Goal: Find specific page/section: Find specific page/section

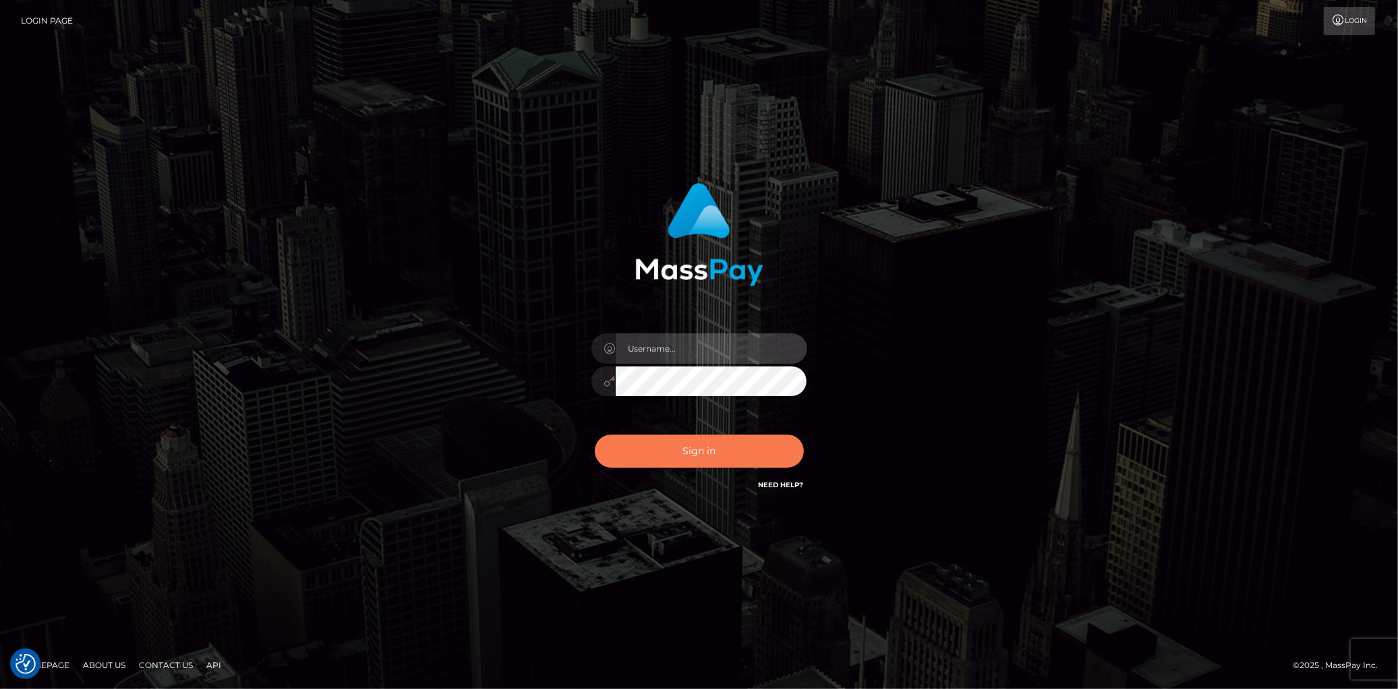
type input "Eduard Gavrilescu"
click at [648, 434] on button "Sign in" at bounding box center [699, 450] width 209 height 33
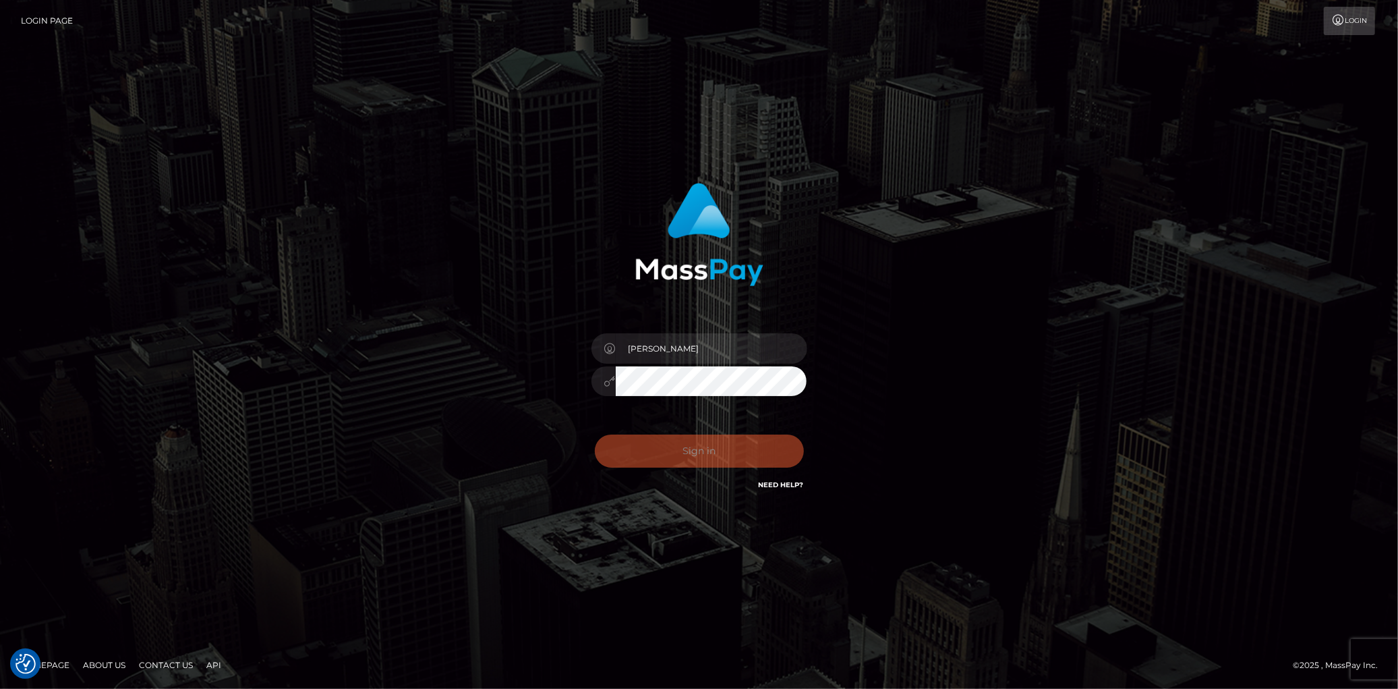
click at [643, 455] on div "0cAFcWeA7rRrs8AXnrA3Mf5ELETPu2ExW90UYB0tRjUe7zrpJfqkWHwvPqQx1AMY2s3loj1UfEdYNai…" at bounding box center [699, 456] width 236 height 60
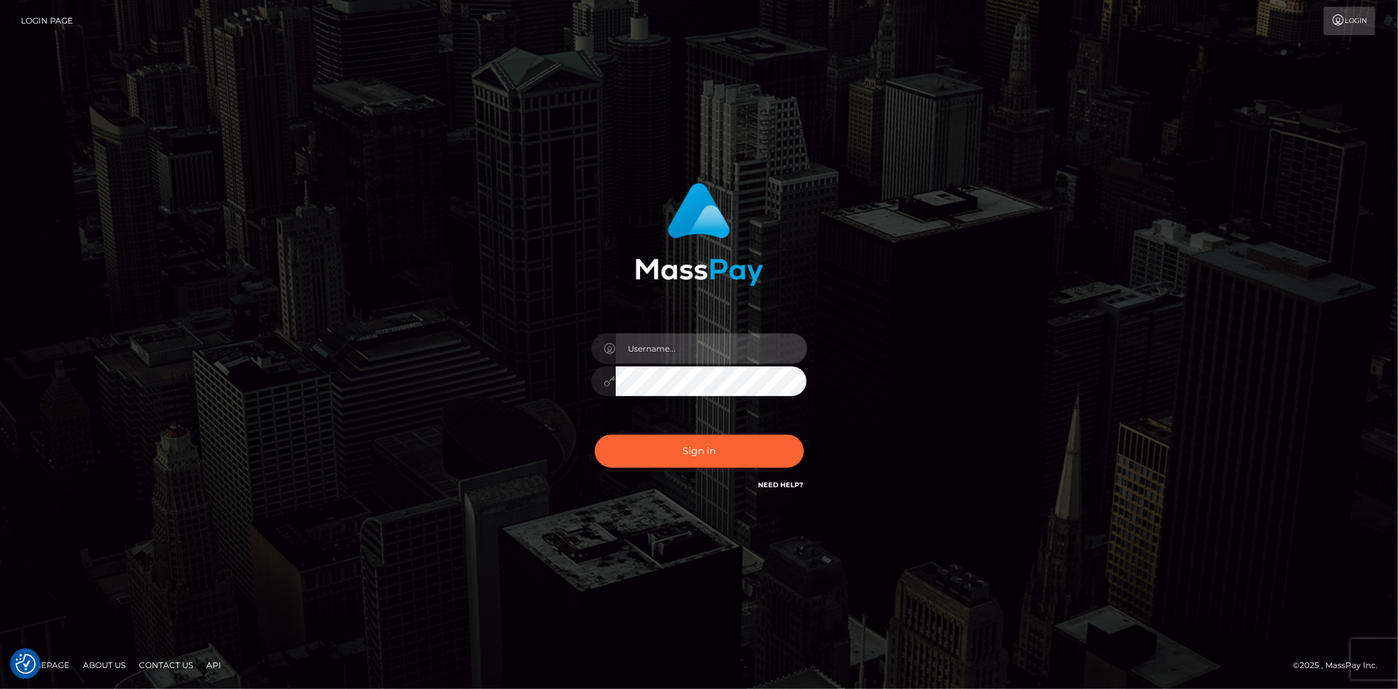
type input "[PERSON_NAME]"
click at [670, 467] on div "Sign in Need Help?" at bounding box center [699, 456] width 236 height 60
click at [668, 459] on button "Sign in" at bounding box center [699, 450] width 209 height 33
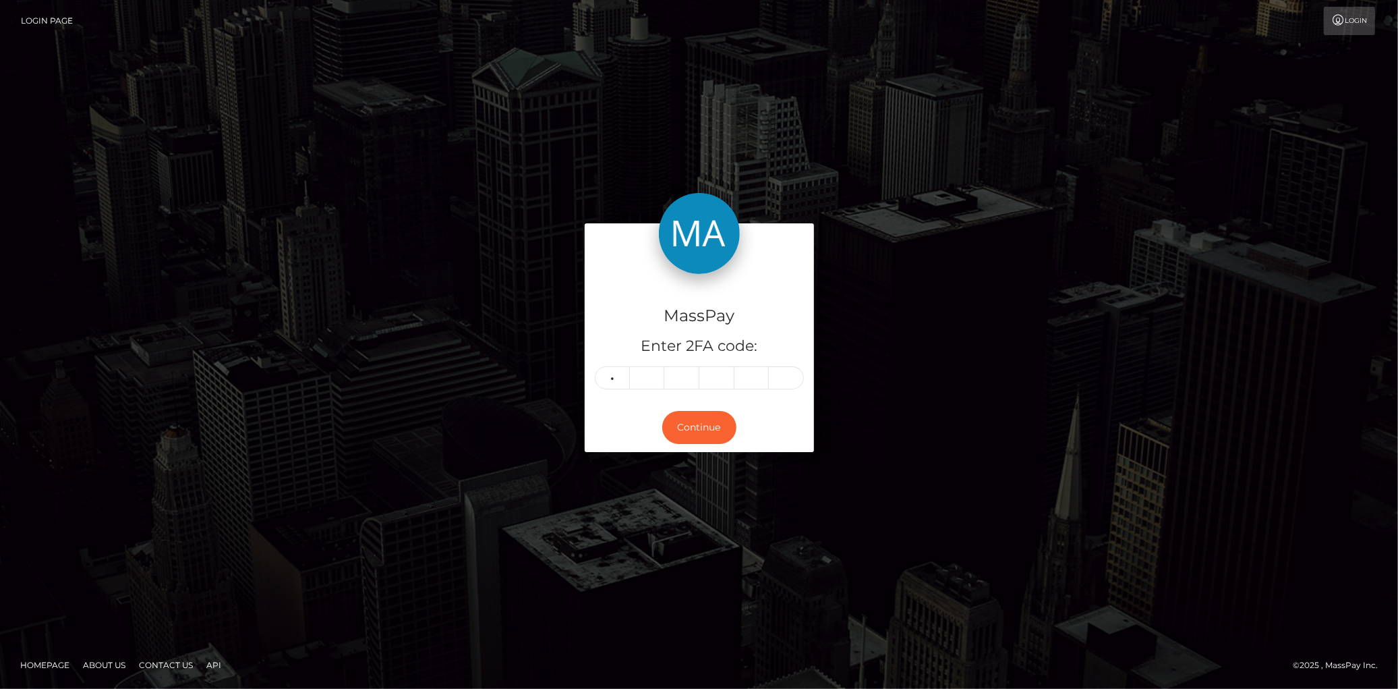
type input "7"
type input "1"
type input "6"
type input "0"
type input "3"
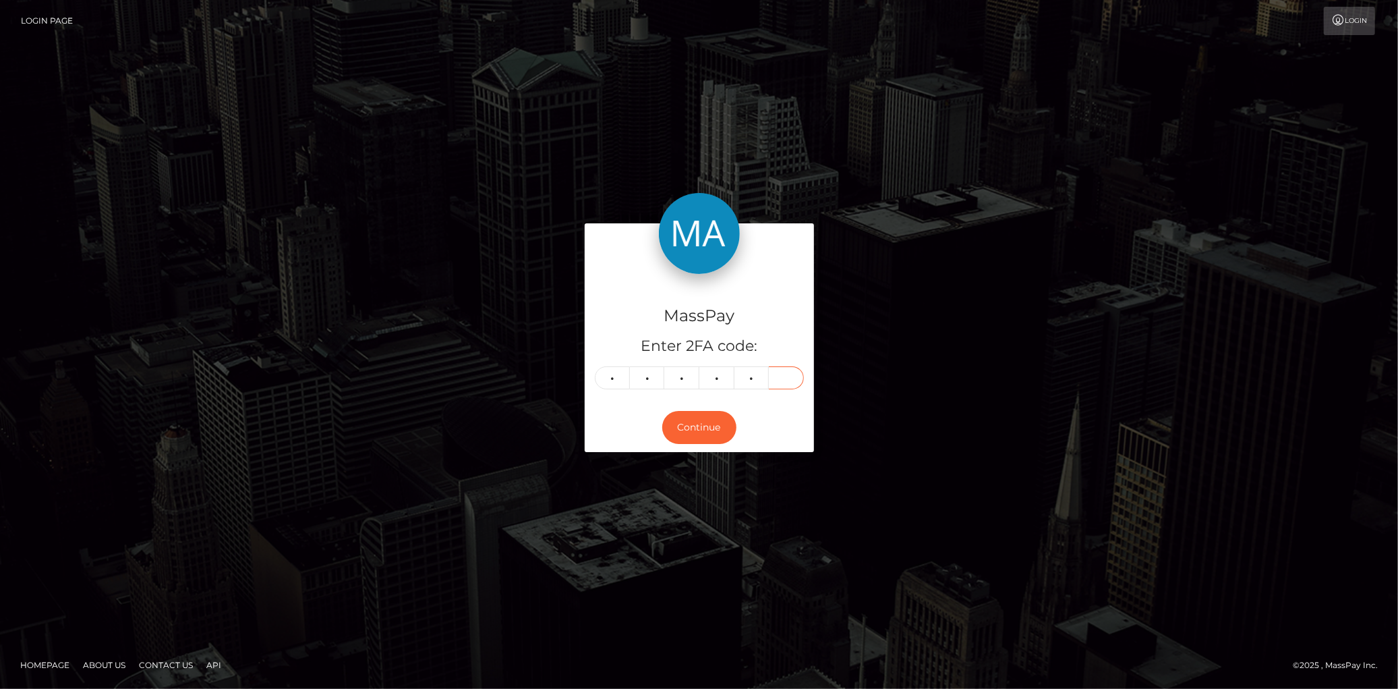
type input "7"
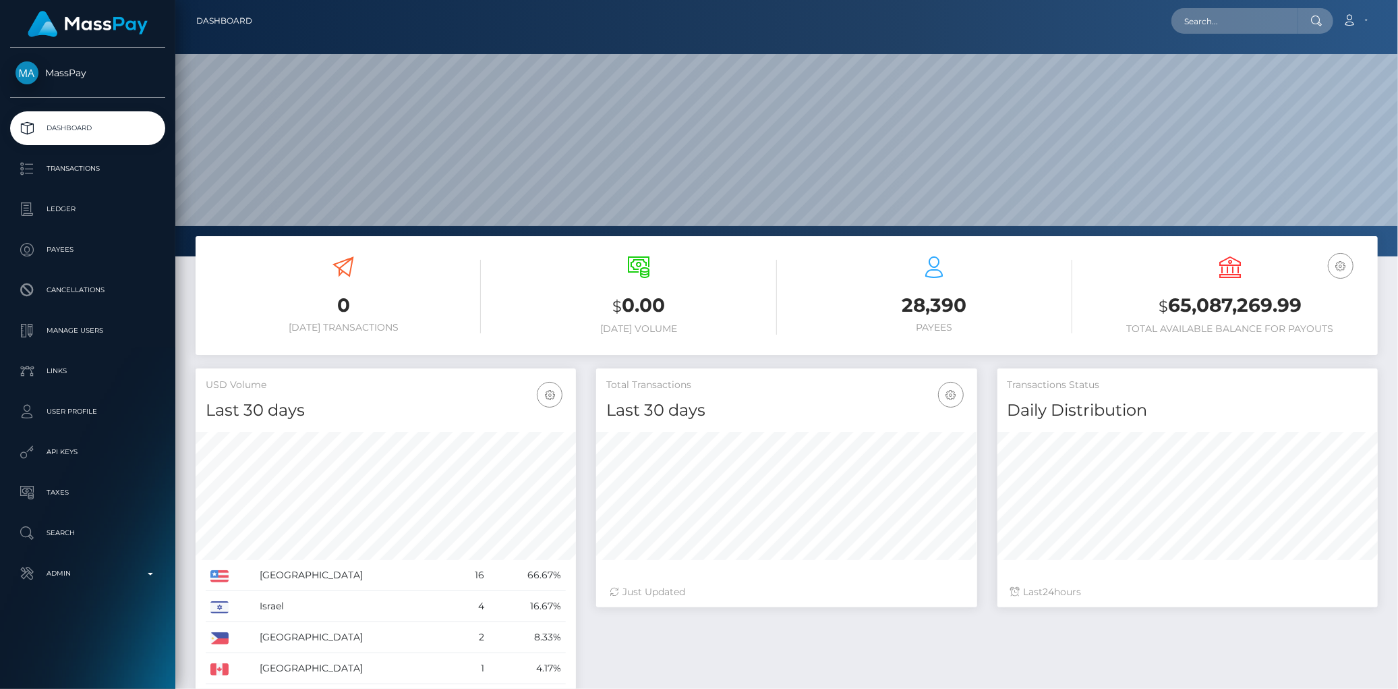
scroll to position [239, 380]
click at [1210, 12] on input "text" at bounding box center [1234, 21] width 127 height 26
paste input "99dae83d-777f-11f0-9703-0266f44cc279"
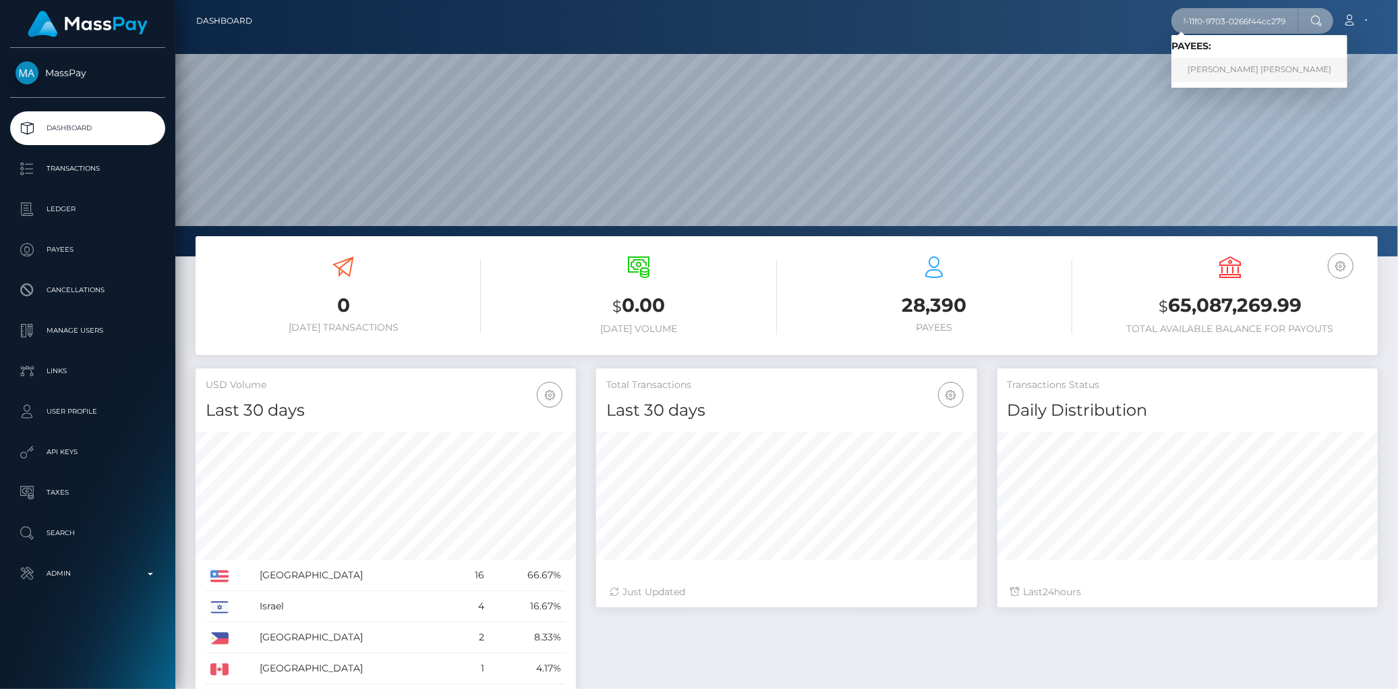
type input "99dae83d-777f-11f0-9703-0266f44cc279"
click at [1228, 72] on link "james erickson rivas ramirez" at bounding box center [1259, 69] width 176 height 25
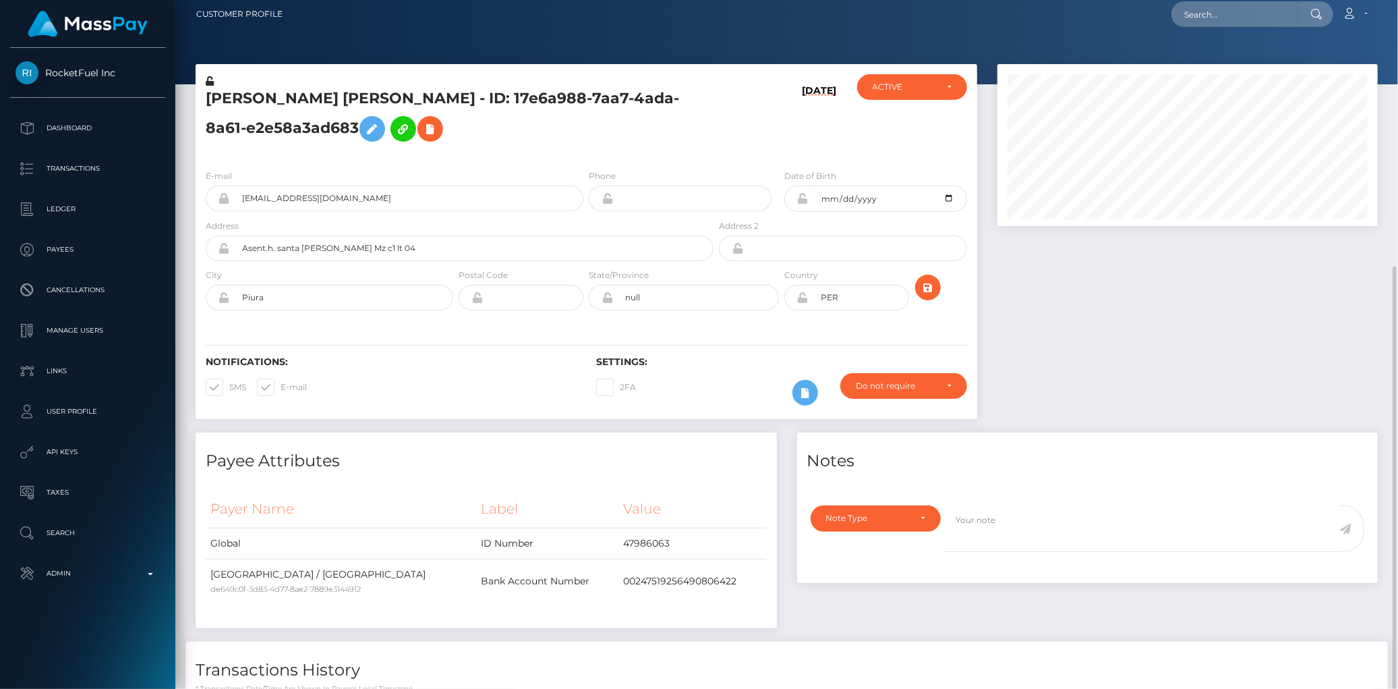
scroll to position [231, 0]
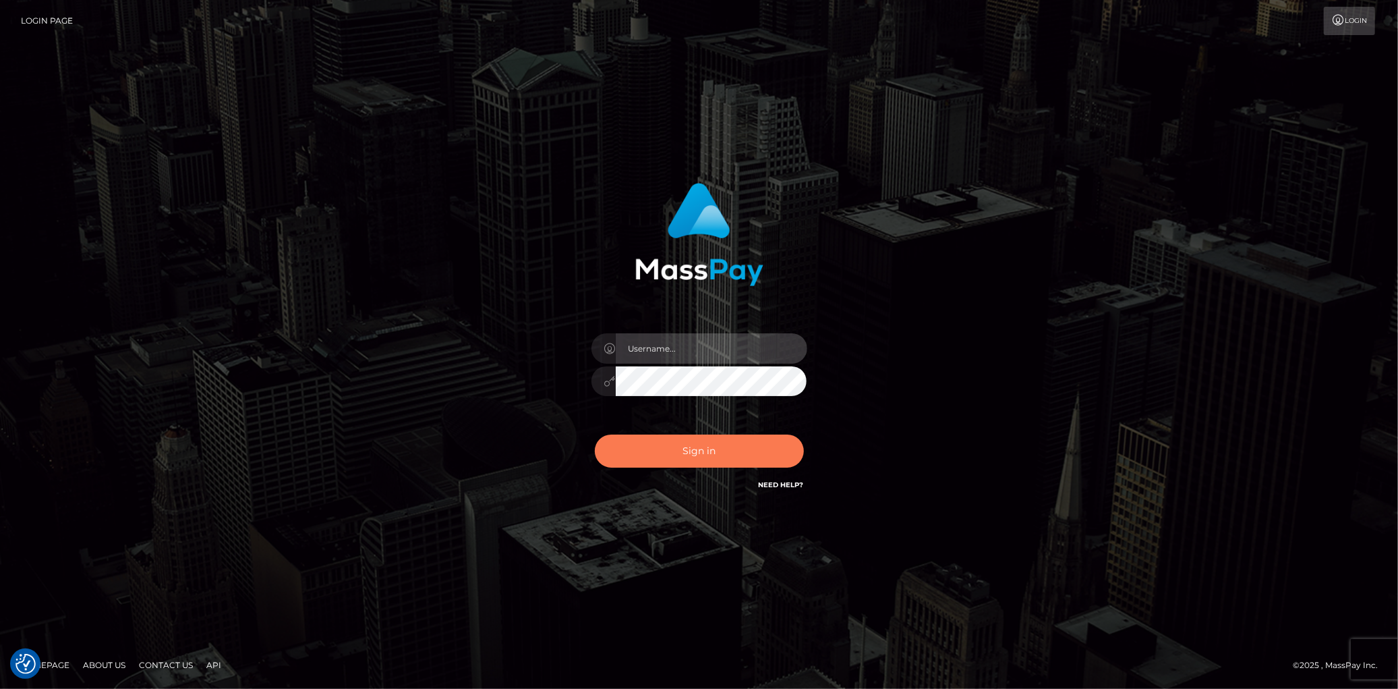
type input "[PERSON_NAME]"
click at [639, 434] on button "Sign in" at bounding box center [699, 450] width 209 height 33
type input "Eduard Gavrilescu"
click at [643, 444] on button "Sign in" at bounding box center [699, 450] width 209 height 33
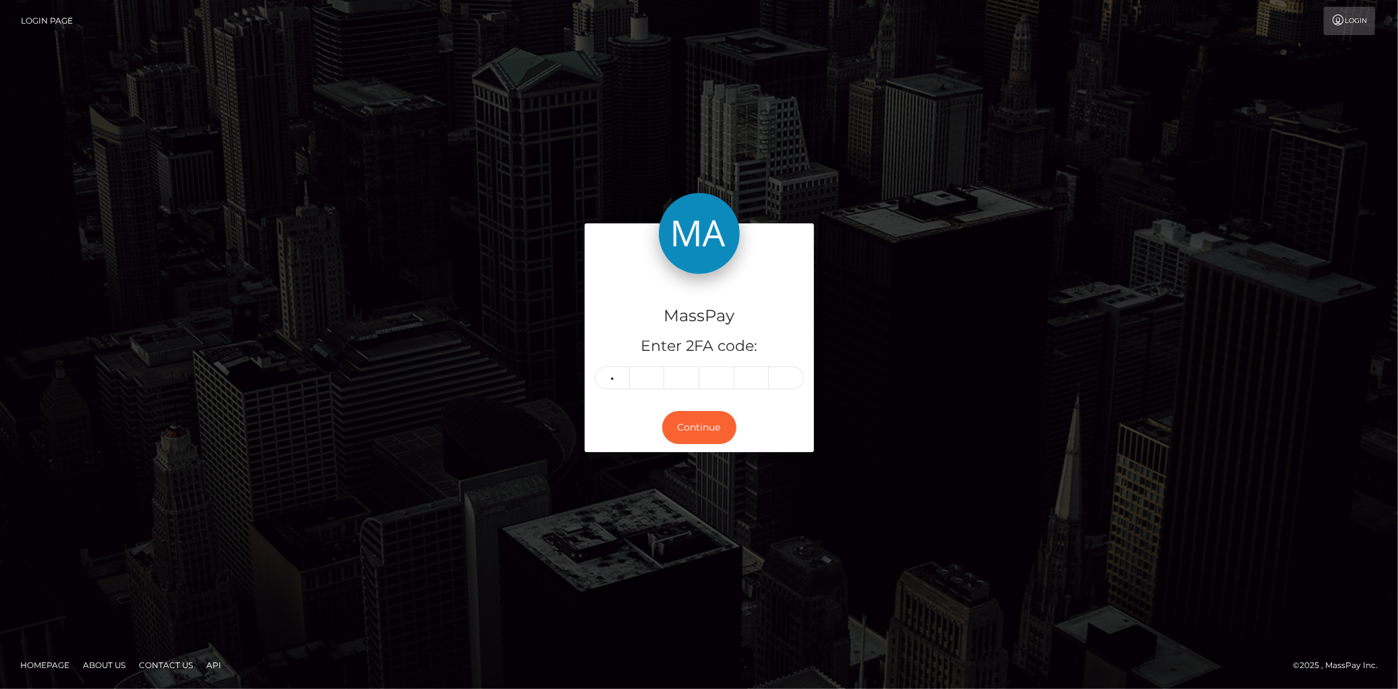
type input "4"
type input "2"
type input "5"
type input "7"
type input "9"
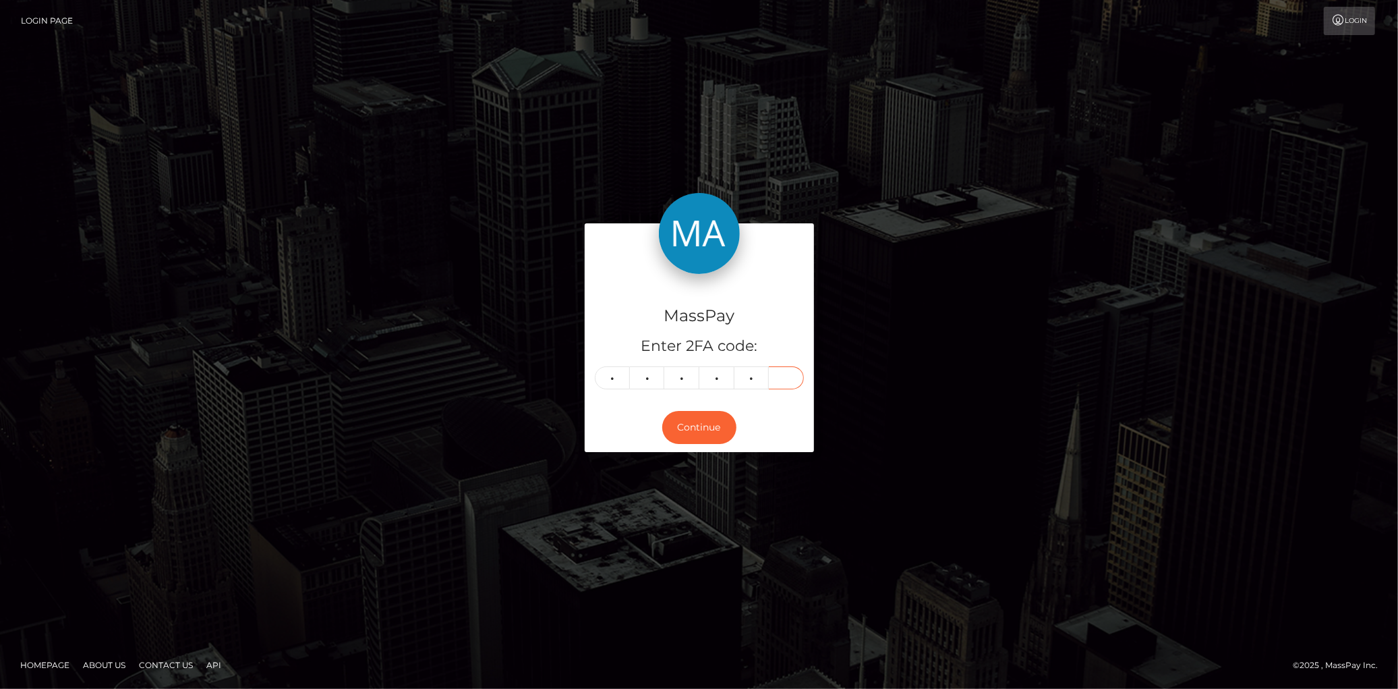
type input "7"
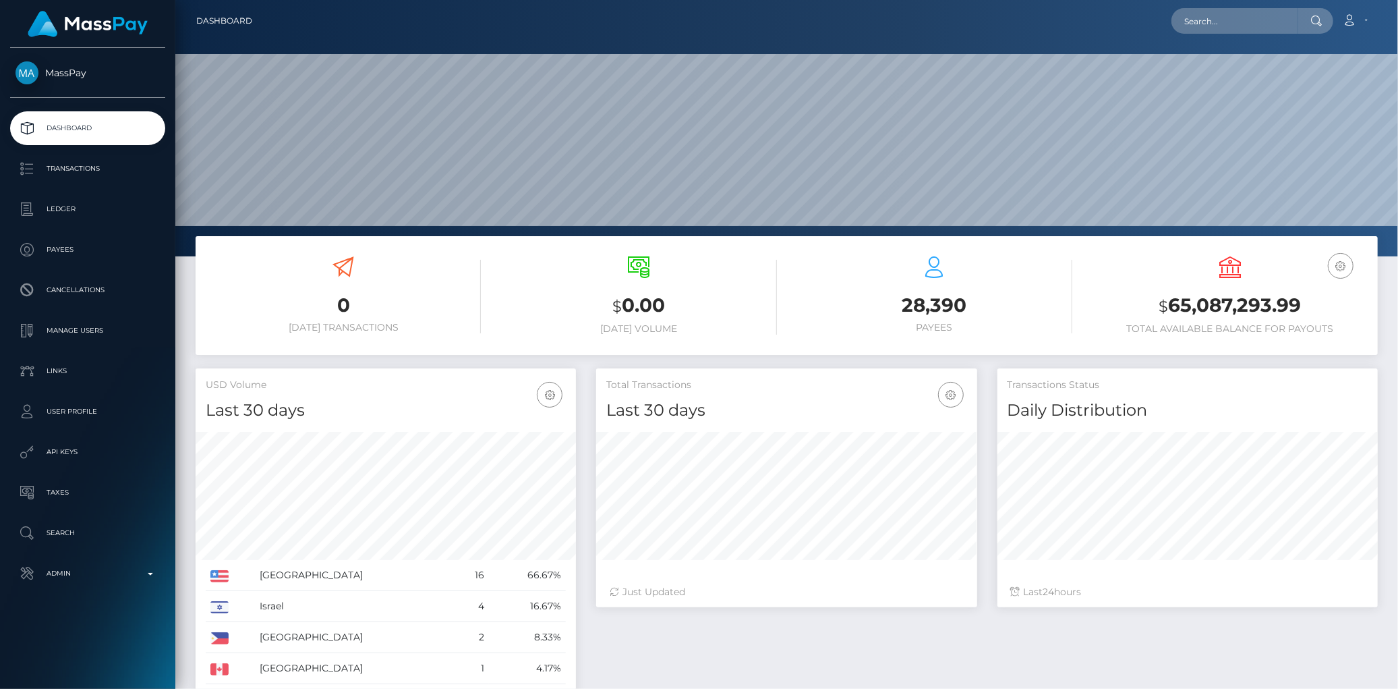
scroll to position [239, 380]
click at [1239, 28] on input "text" at bounding box center [1234, 21] width 127 height 26
paste input "MSP919e672e0f48075"
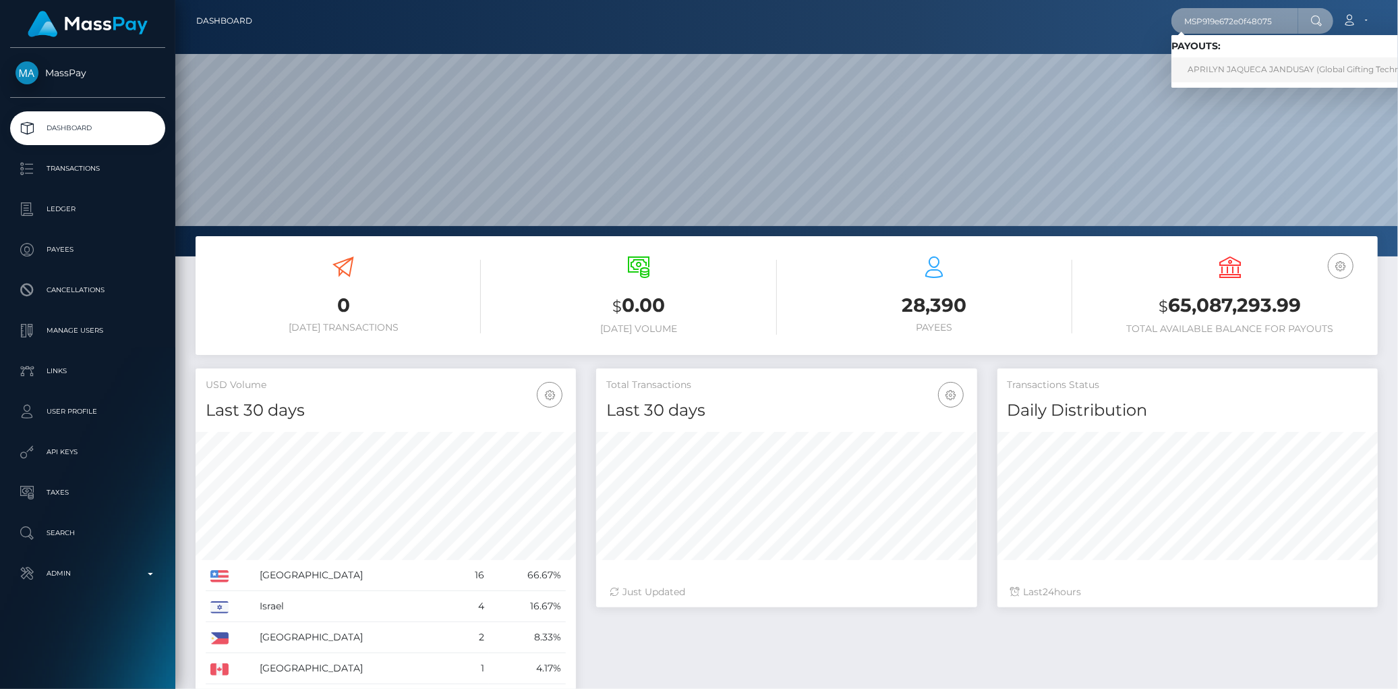
type input "MSP919e672e0f48075"
click at [1199, 59] on link "APRILYN JAQUECA JANDUSAY (Global Gifting Technologies Inc - Throne)" at bounding box center [1335, 69] width 328 height 25
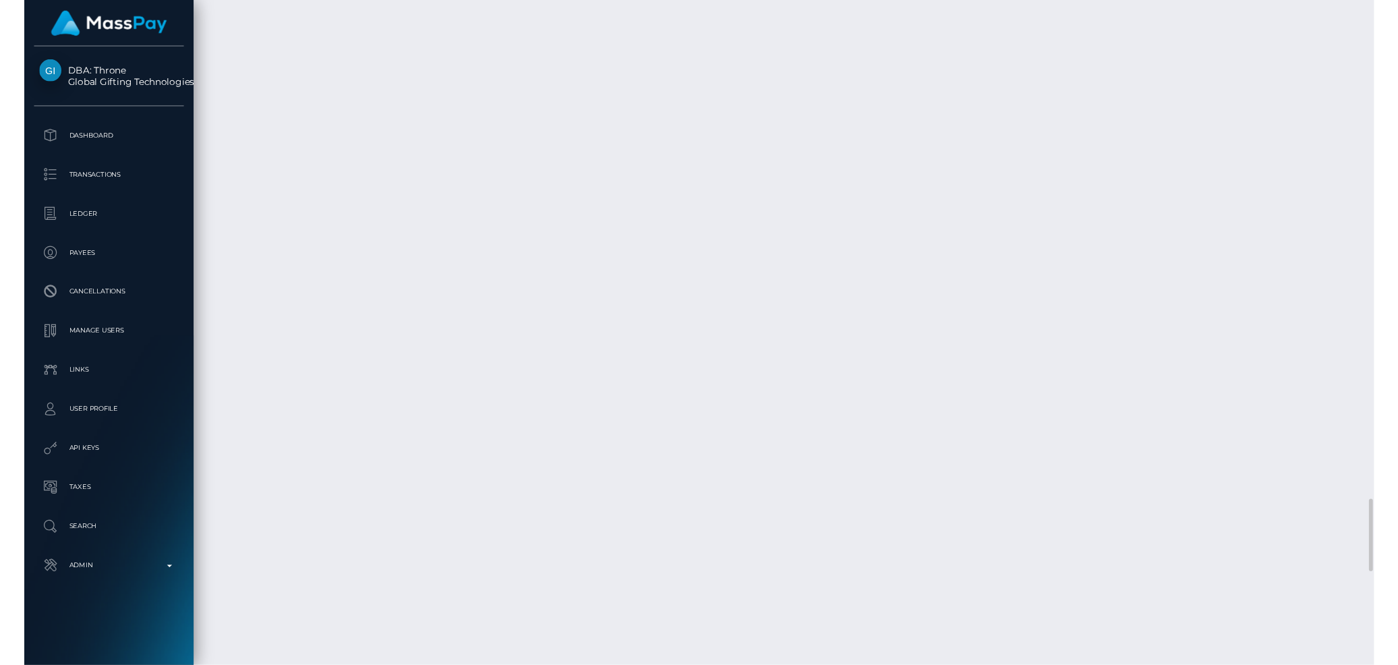
scroll to position [5170, 0]
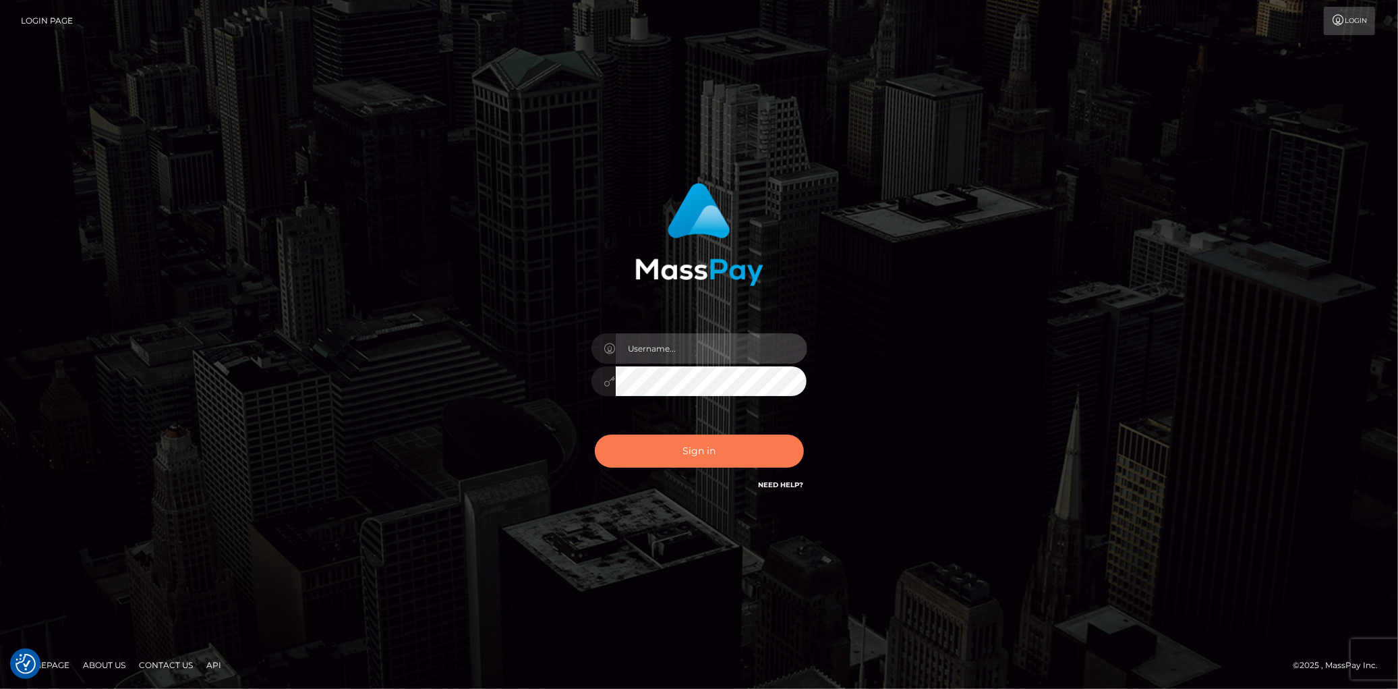
type input "[PERSON_NAME]"
click at [649, 466] on button "Sign in" at bounding box center [699, 450] width 209 height 33
type input "[PERSON_NAME]"
click at [651, 453] on button "Sign in" at bounding box center [699, 450] width 209 height 33
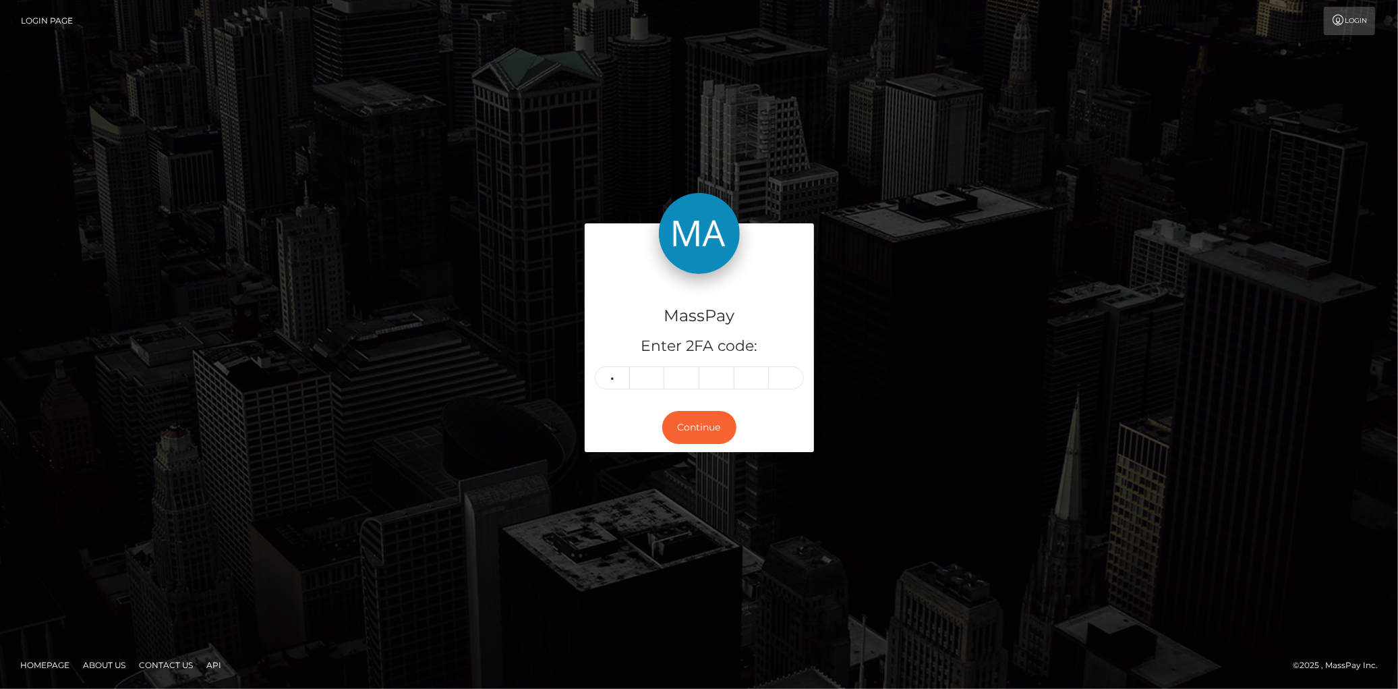
type input "7"
type input "9"
type input "8"
type input "6"
type input "2"
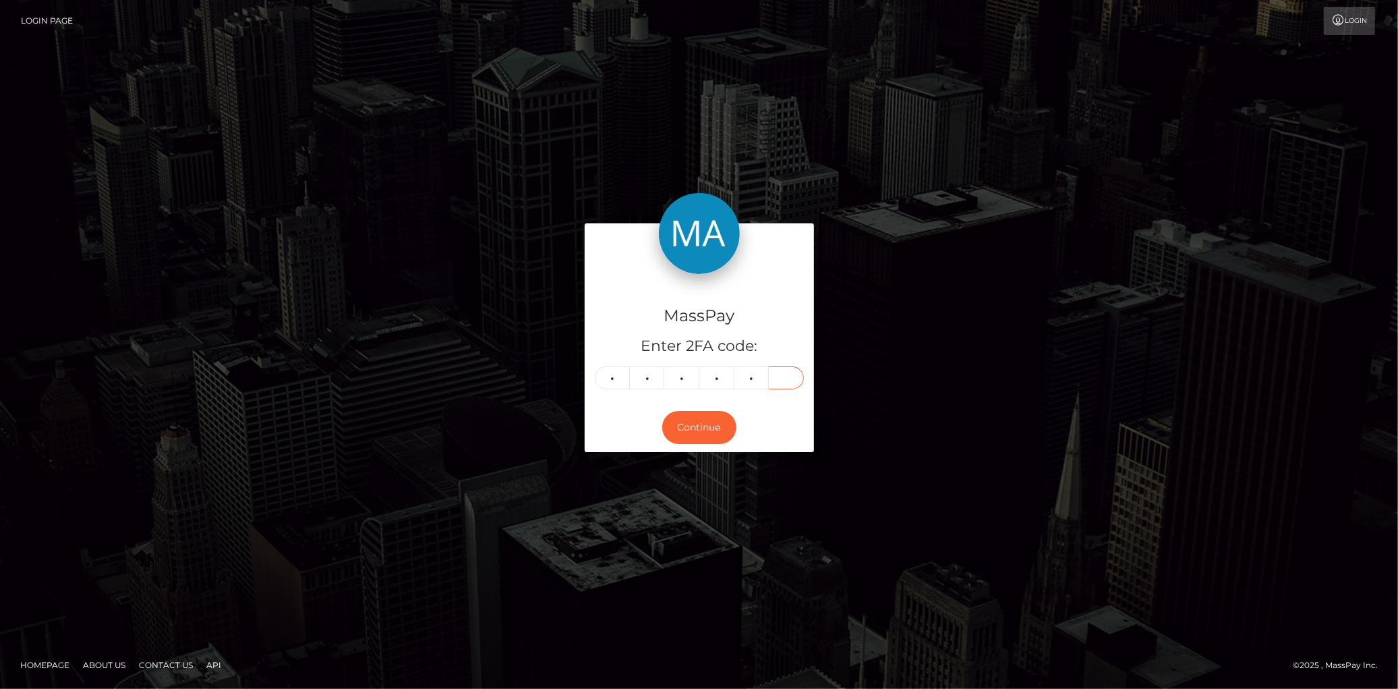
type input "3"
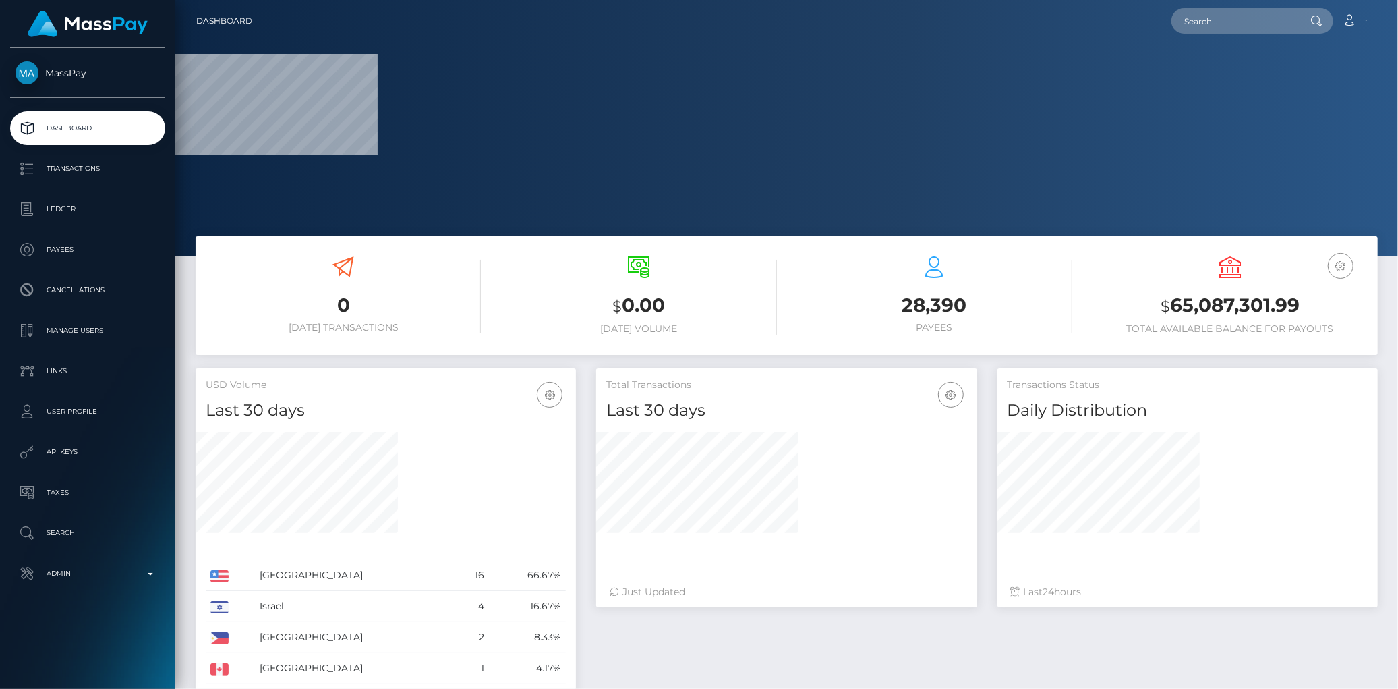
scroll to position [239, 380]
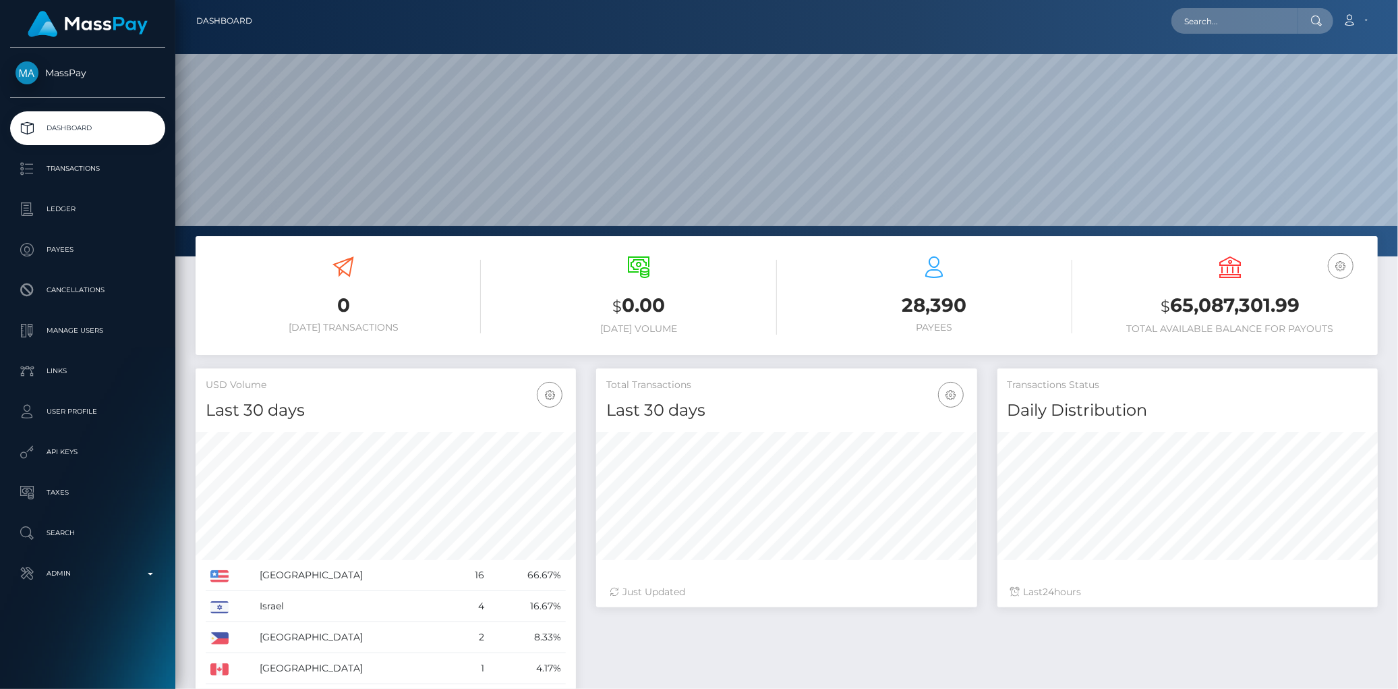
click at [1138, 34] on div "Loading... Loading... Account Edit Profile Logout" at bounding box center [820, 21] width 1114 height 28
click at [1180, 24] on input "text" at bounding box center [1234, 21] width 127 height 26
paste input "poact_nLa7iaGrTHHp"
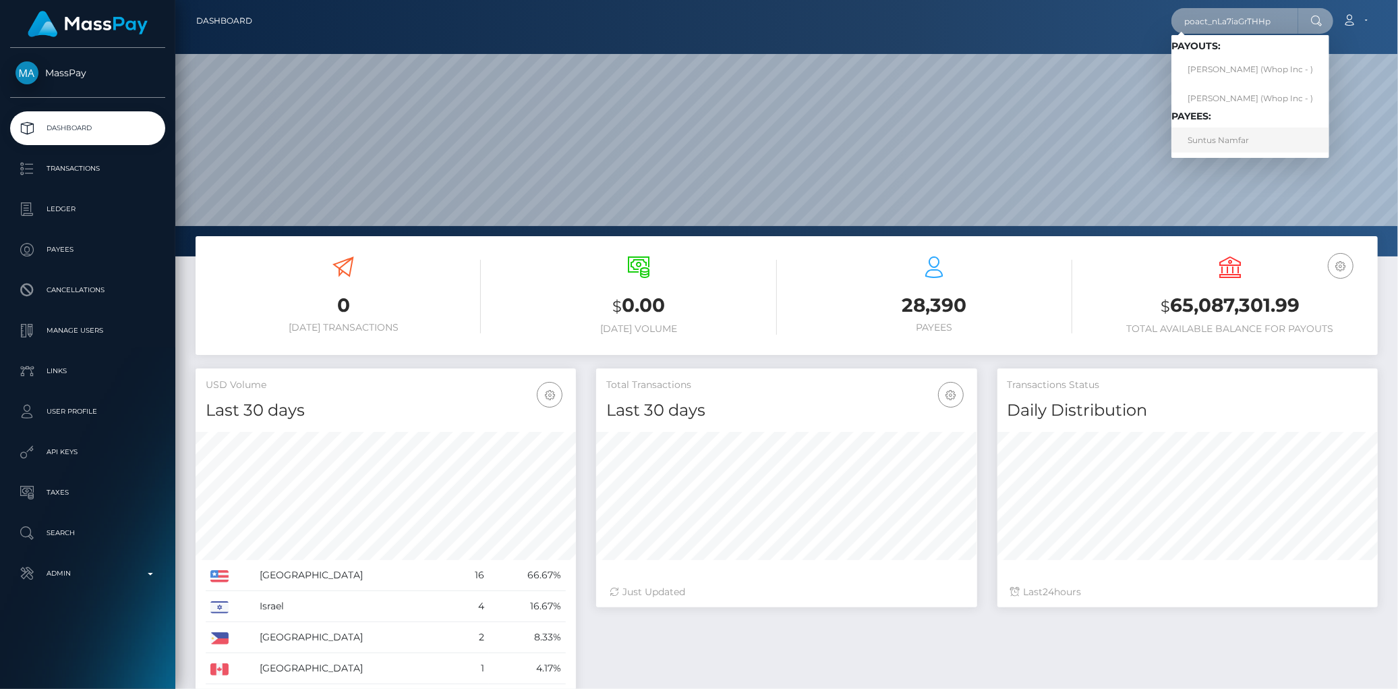
type input "poact_nLa7iaGrTHHp"
click at [1208, 137] on link "Suntus Namfar" at bounding box center [1250, 139] width 158 height 25
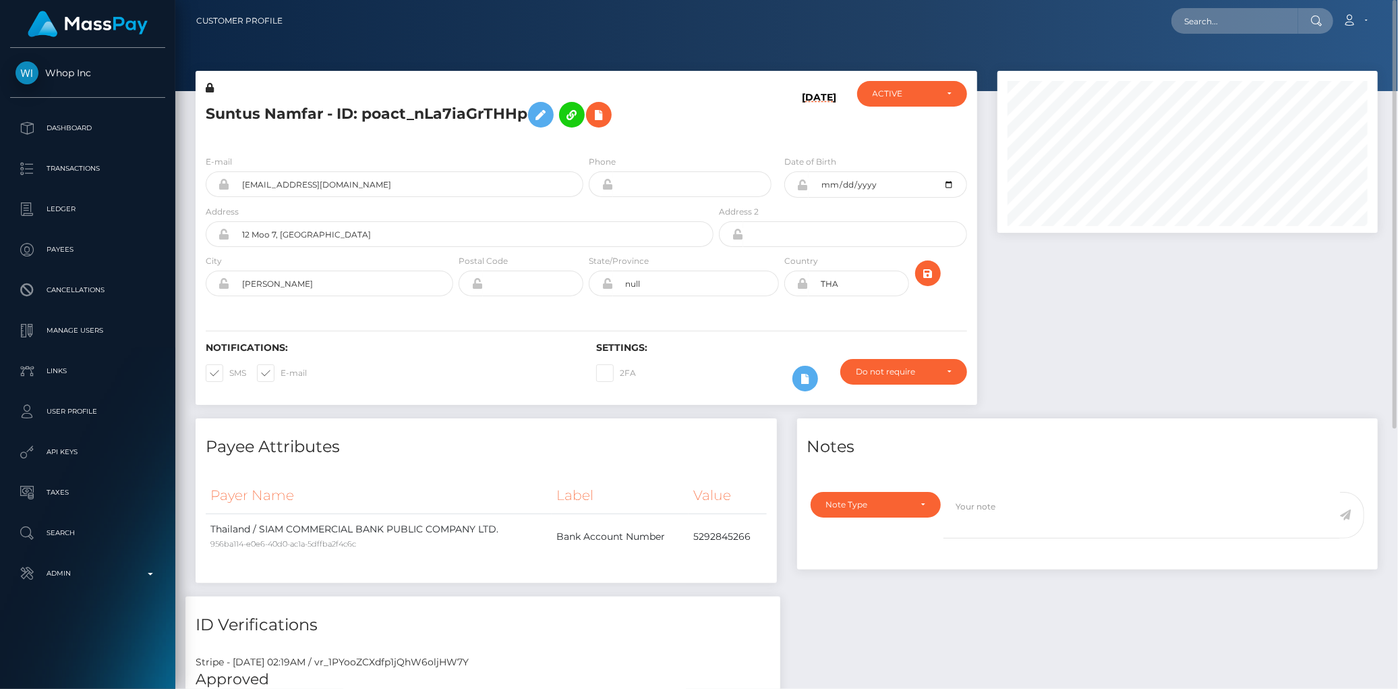
click at [392, 119] on h5 "Suntus Namfar - ID: poact_nLa7iaGrTHHp" at bounding box center [456, 114] width 500 height 39
copy h5 "Suntus Namfar - ID: poact_nLa7iaGrTHHp"
click at [591, 109] on button at bounding box center [599, 115] width 26 height 26
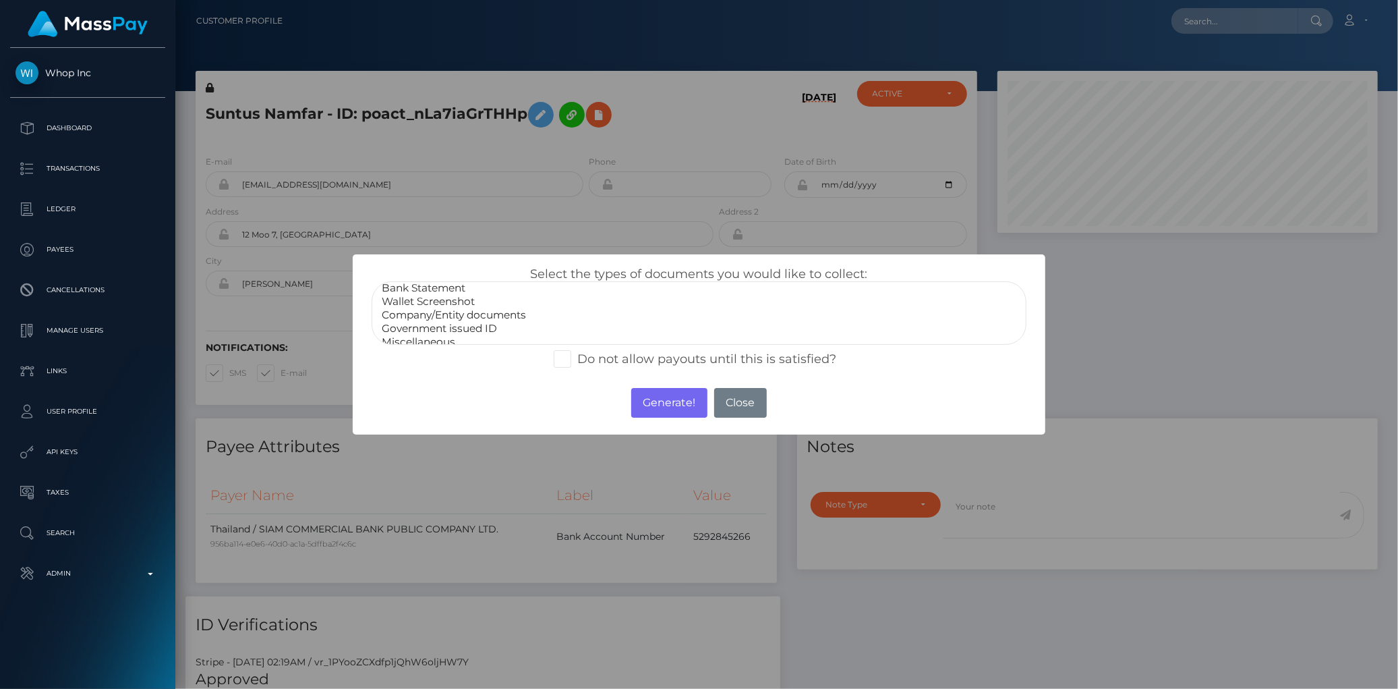
scroll to position [25, 0]
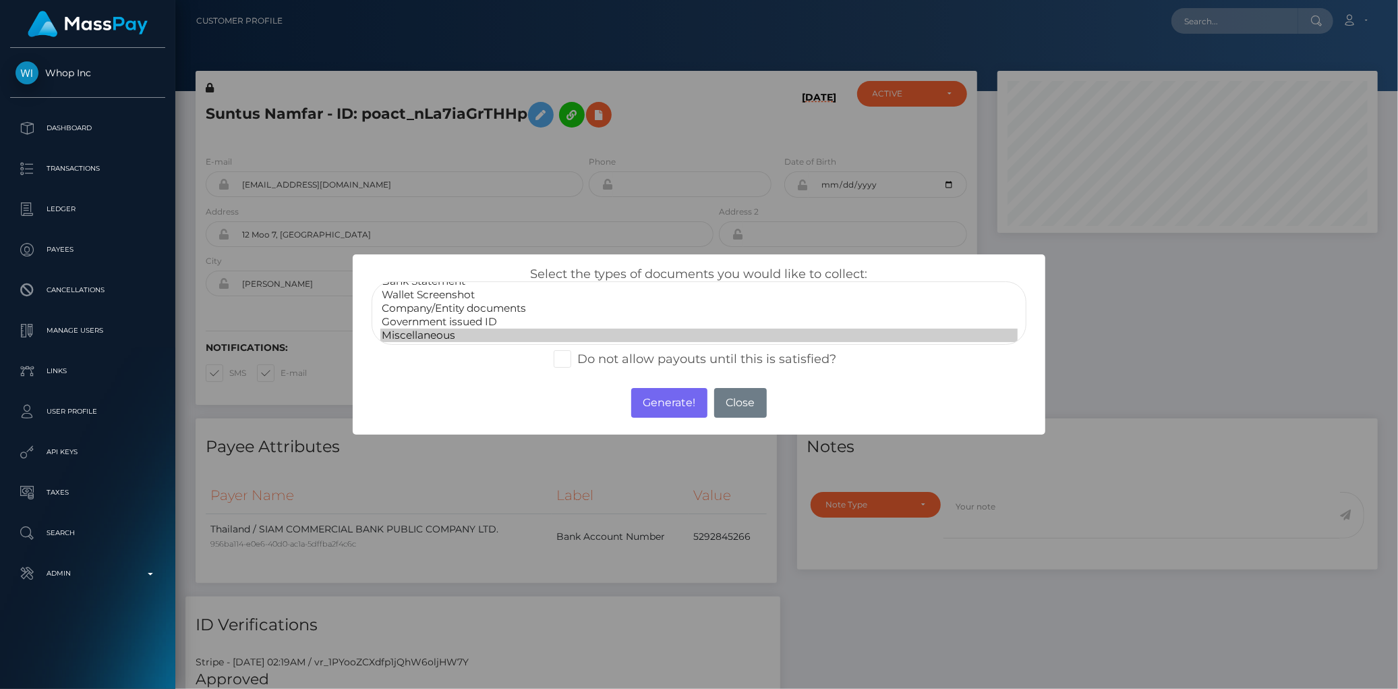
click at [486, 328] on option "Miscellaneous" at bounding box center [698, 334] width 637 height 13
select select "Government issued ID"
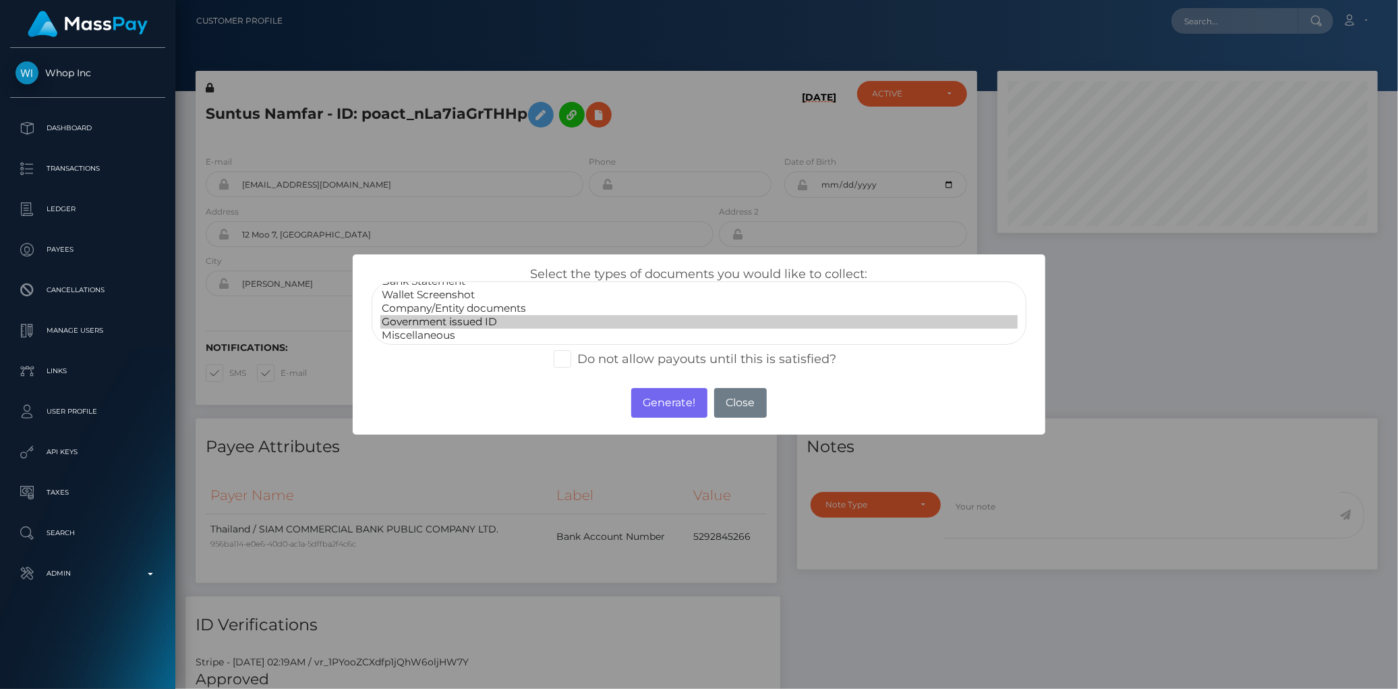
click at [492, 315] on option "Government issued ID" at bounding box center [698, 321] width 637 height 13
click at [681, 407] on button "Generate!" at bounding box center [669, 403] width 76 height 30
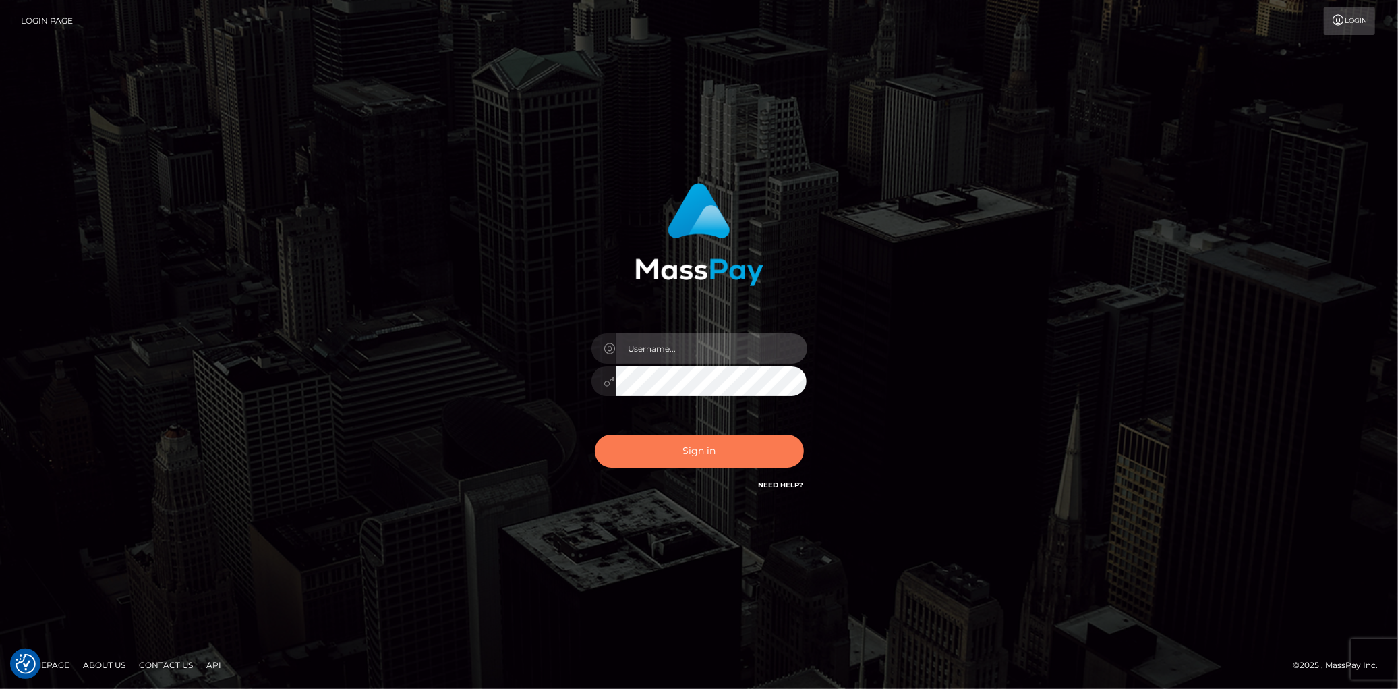
type input "Eduard Gavrilescu"
click at [698, 457] on button "Sign in" at bounding box center [699, 450] width 209 height 33
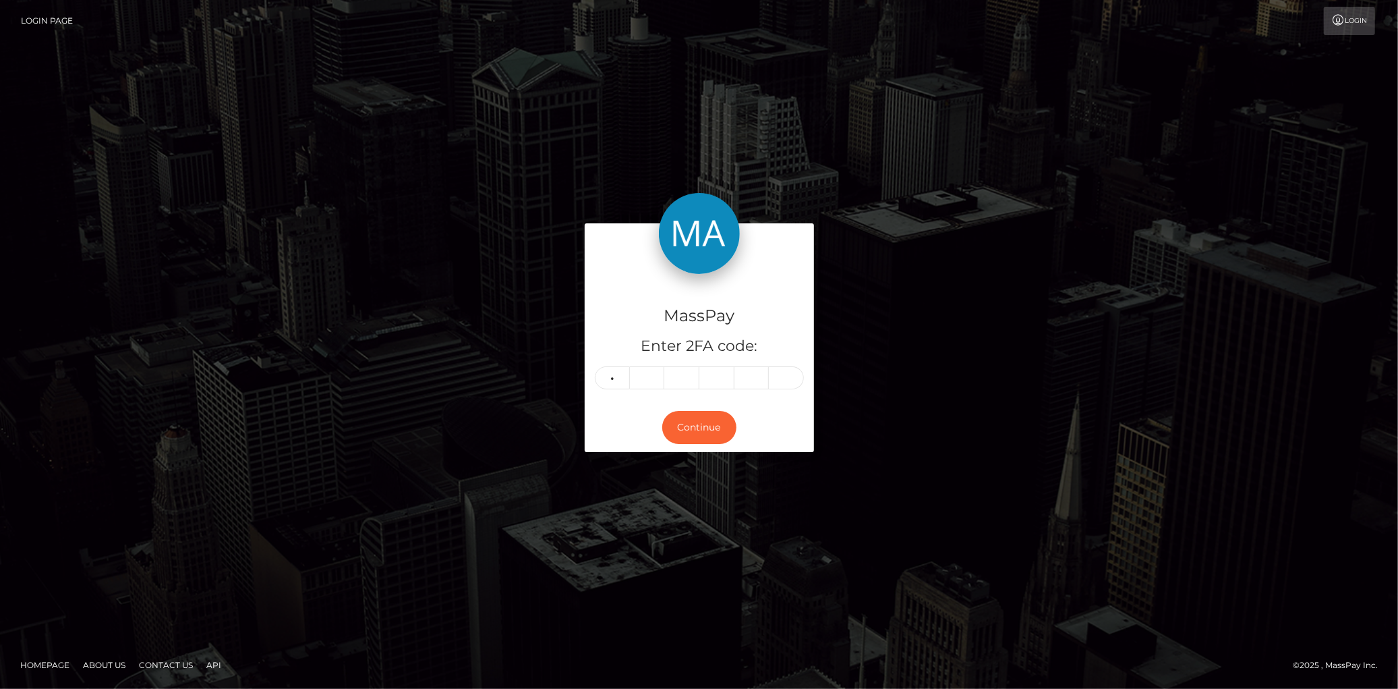
type input "8"
type input "3"
type input "7"
type input "9"
type input "1"
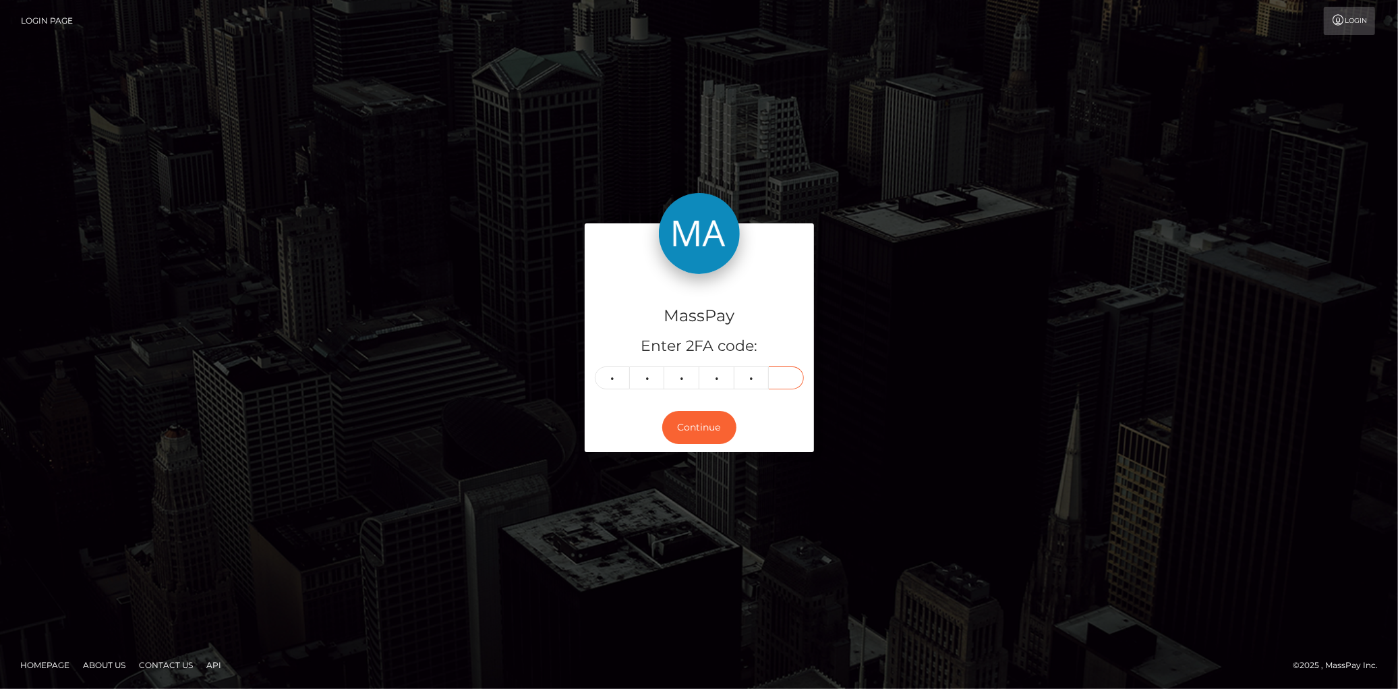
type input "5"
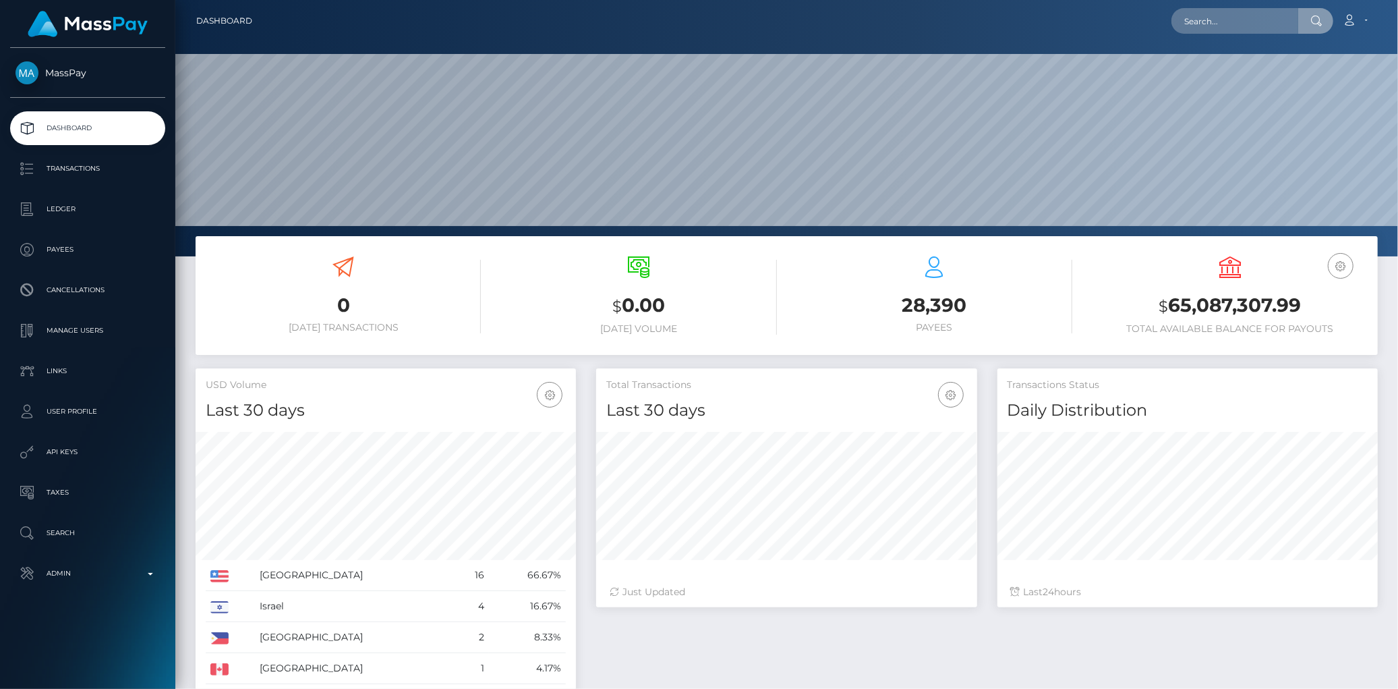
scroll to position [239, 380]
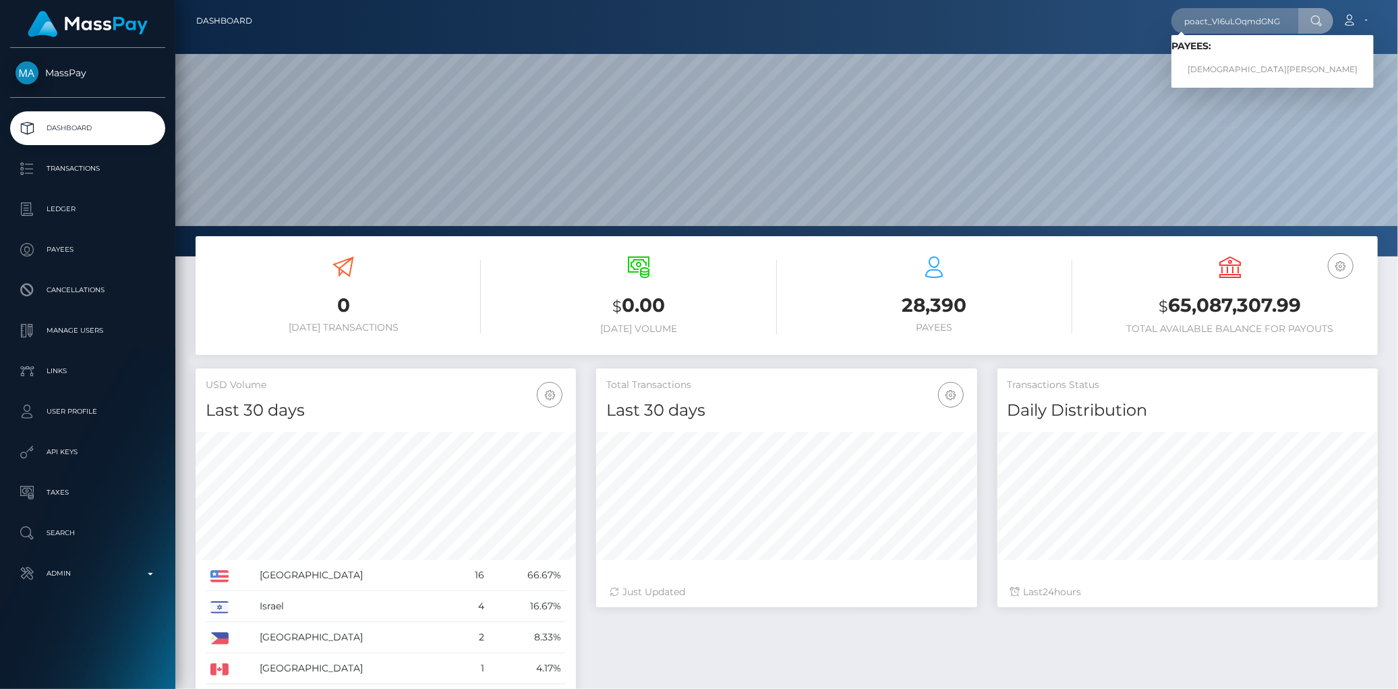
type input "poact_VI6uLOqmdGNG"
click at [1208, 74] on link "MOHAMMED LATIF" at bounding box center [1272, 69] width 202 height 25
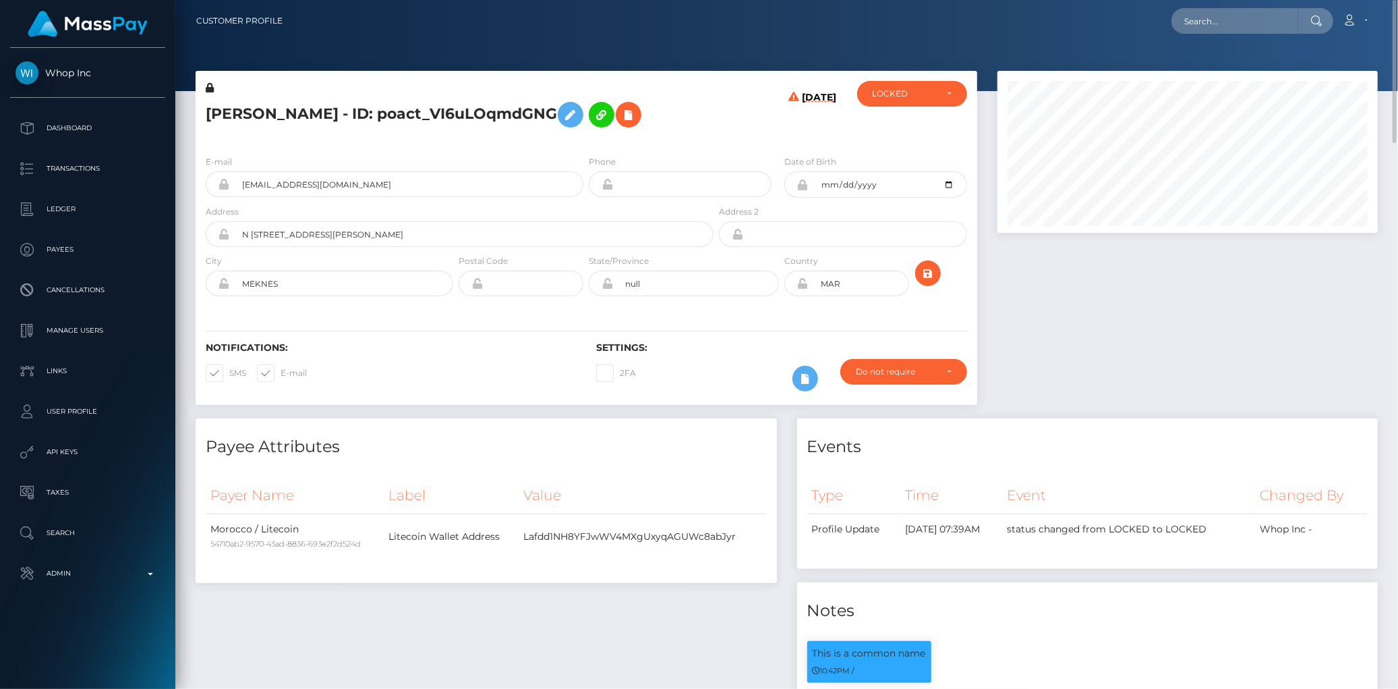
click at [312, 116] on h5 "MOHAMMED LATIF - ID: poact_VI6uLOqmdGNG" at bounding box center [456, 114] width 500 height 39
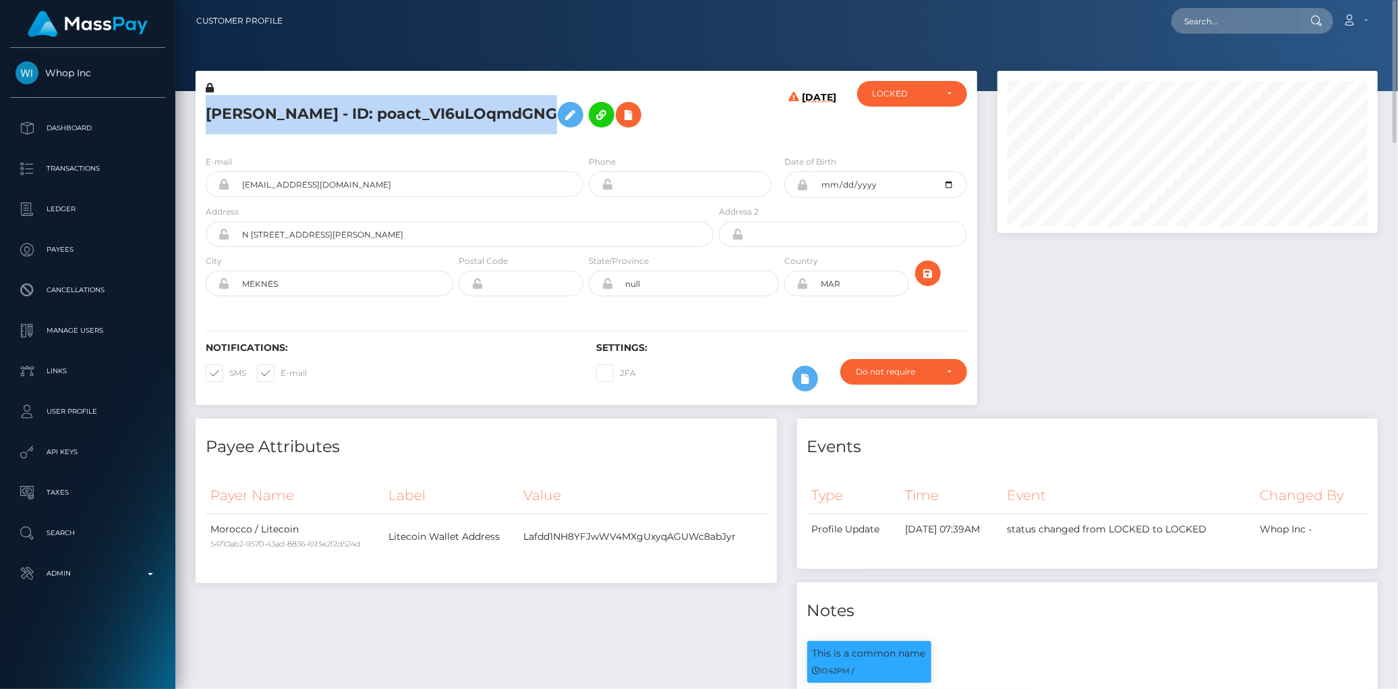
click at [312, 116] on h5 "MOHAMMED LATIF - ID: poact_VI6uLOqmdGNG" at bounding box center [456, 114] width 500 height 39
copy h5 "MOHAMMED LATIF - ID: poact_VI6uLOqmdGNG"
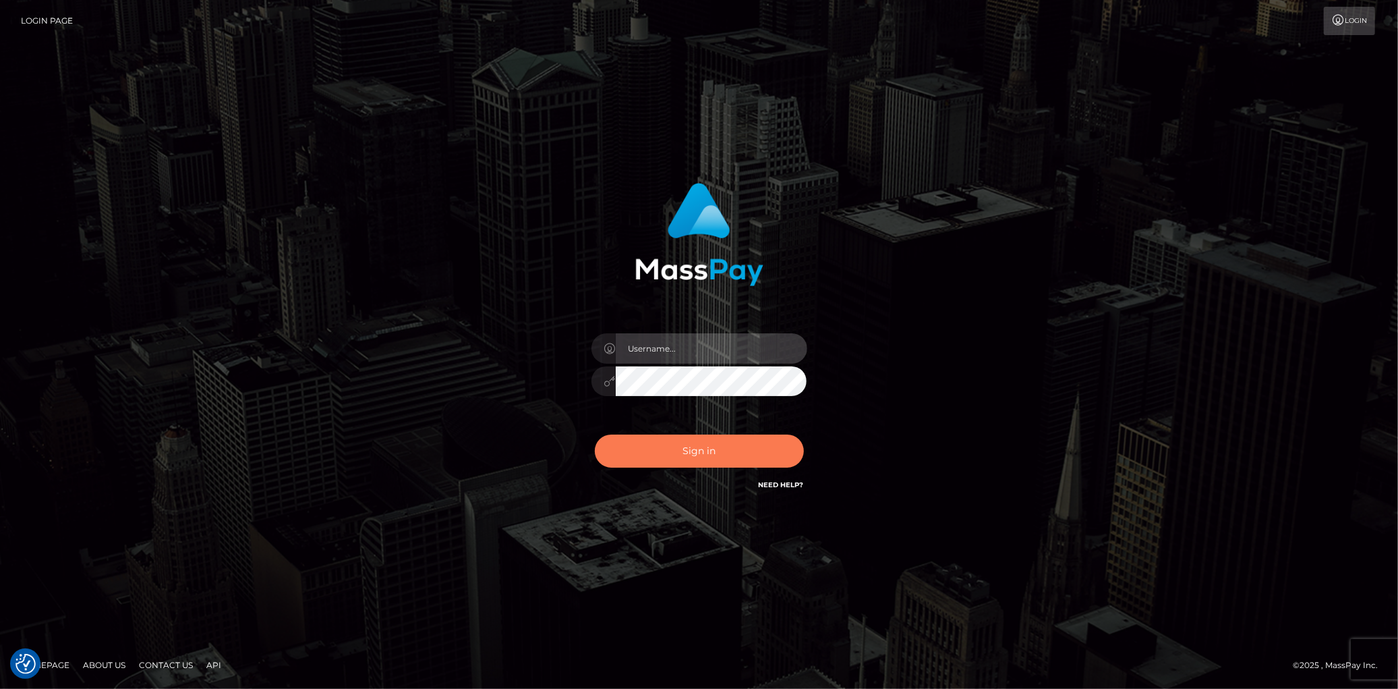
type input "[PERSON_NAME]"
click at [663, 450] on button "Sign in" at bounding box center [699, 450] width 209 height 33
type input "[PERSON_NAME]"
click at [662, 450] on button "Sign in" at bounding box center [699, 450] width 209 height 33
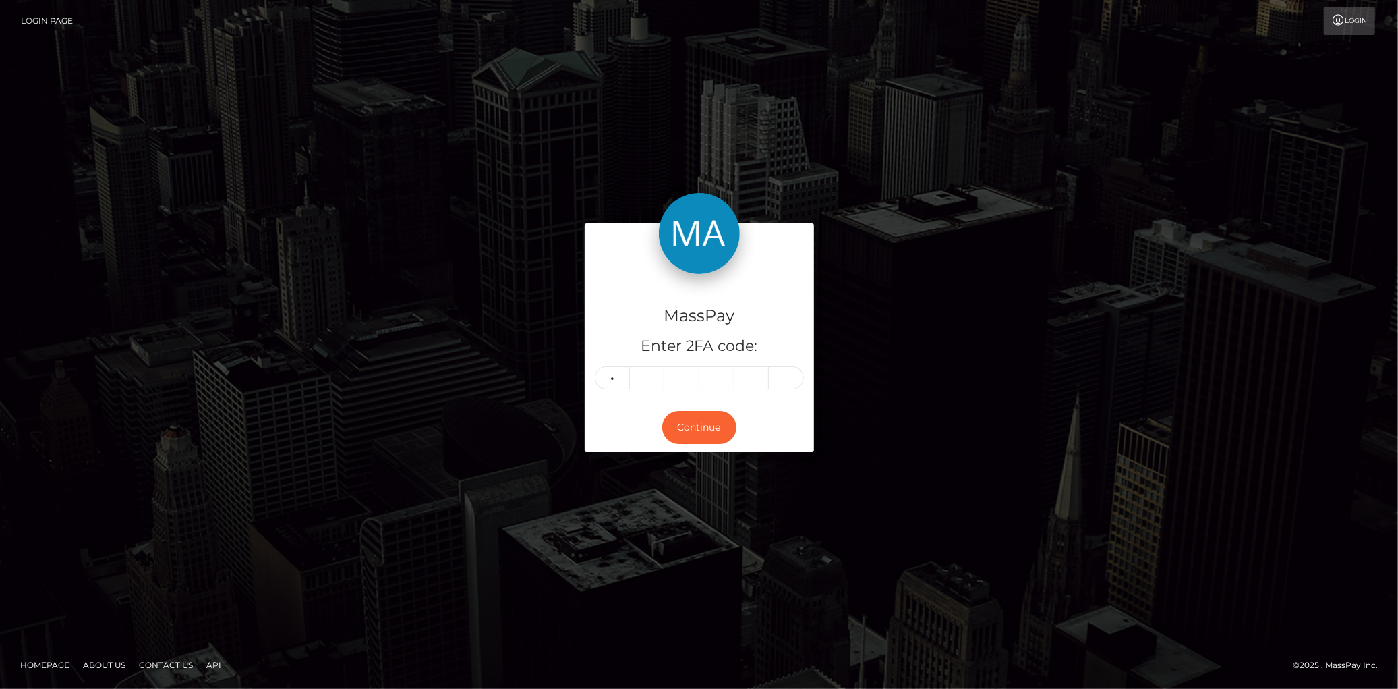
type input "7"
type input "2"
type input "7"
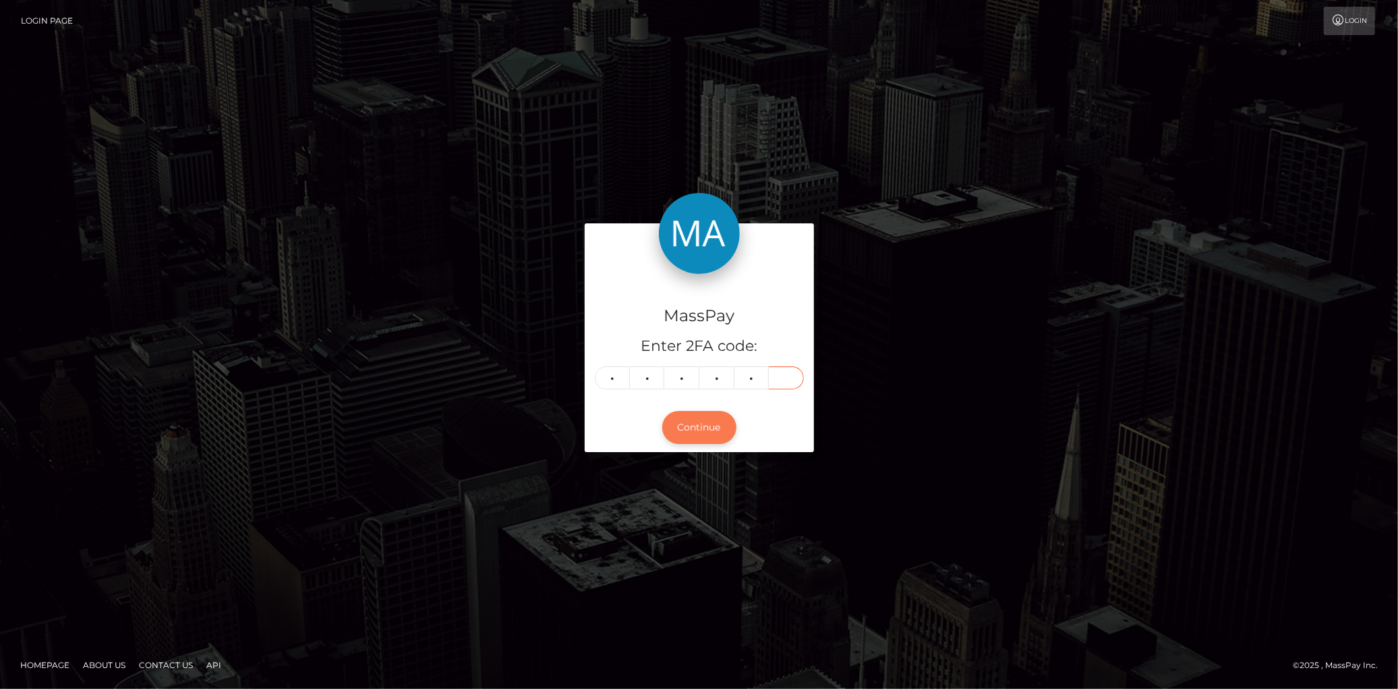
type input "8"
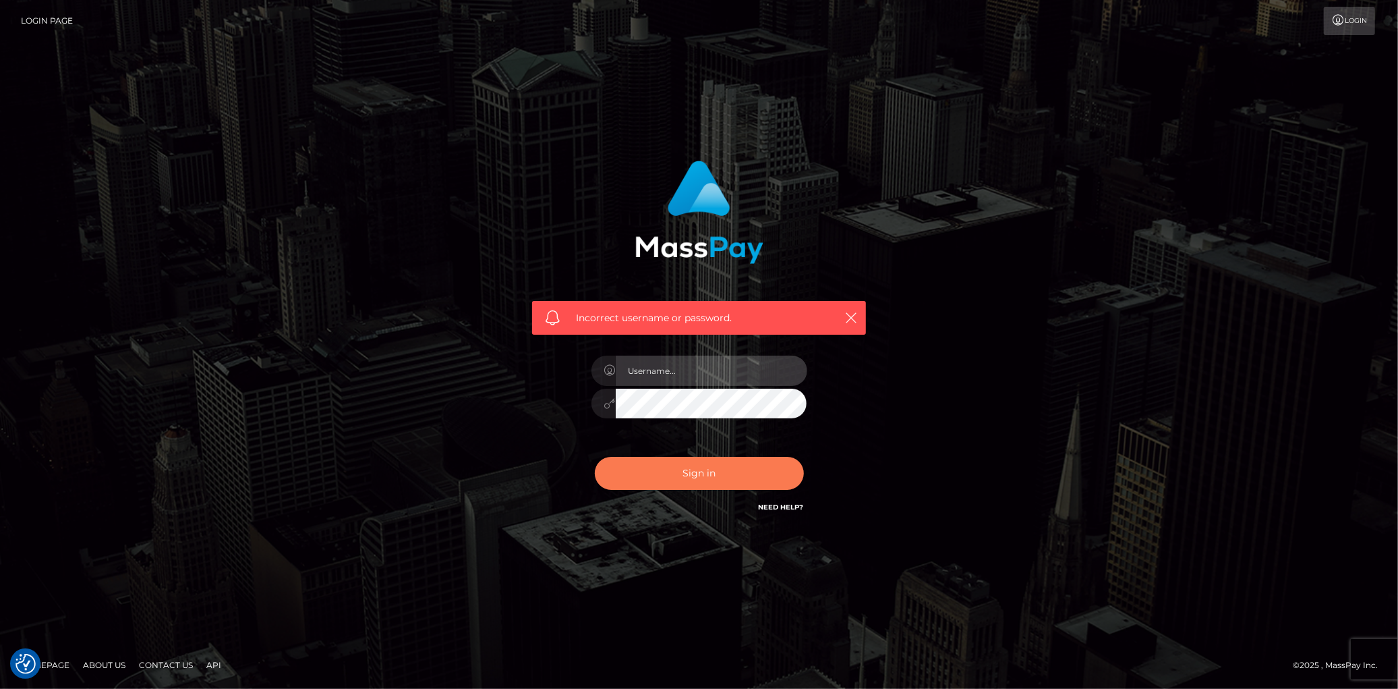
type input "Eduard Gavrilescu"
click at [678, 475] on button "Sign in" at bounding box center [699, 473] width 209 height 33
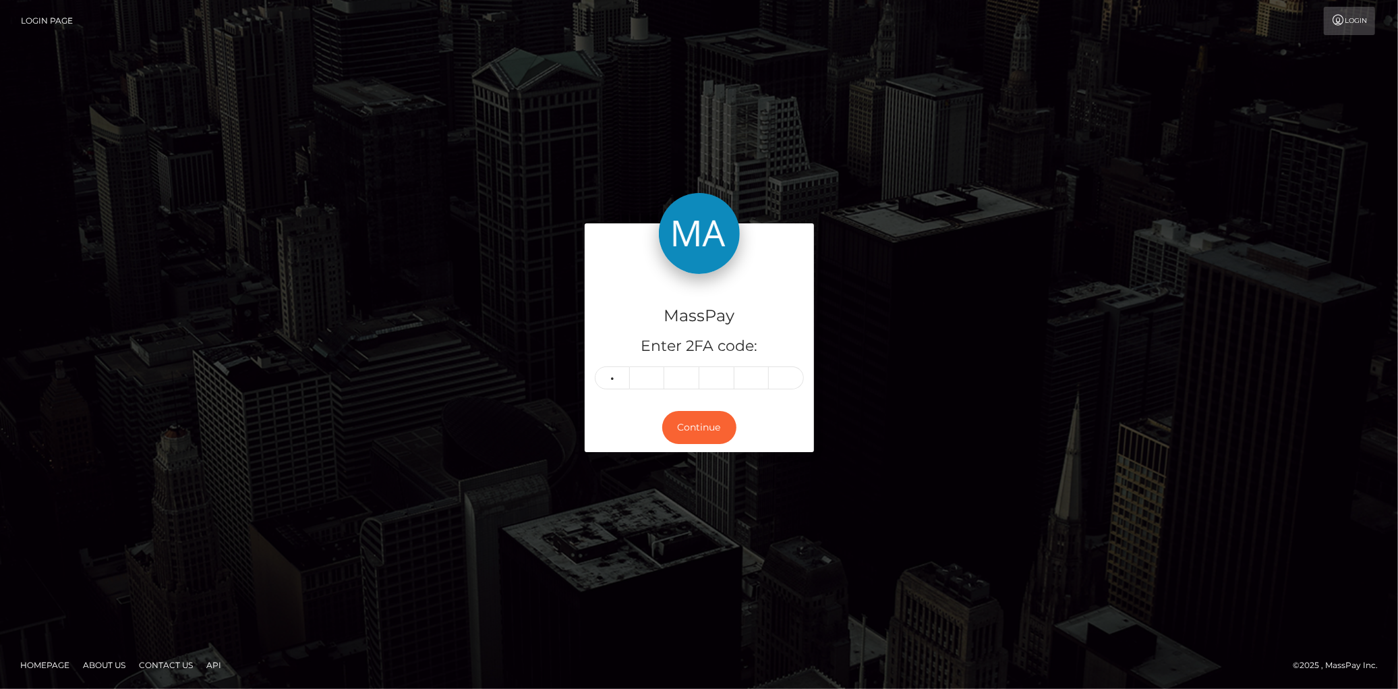
type input "3"
type input "4"
type input "2"
type input "3"
type input "0"
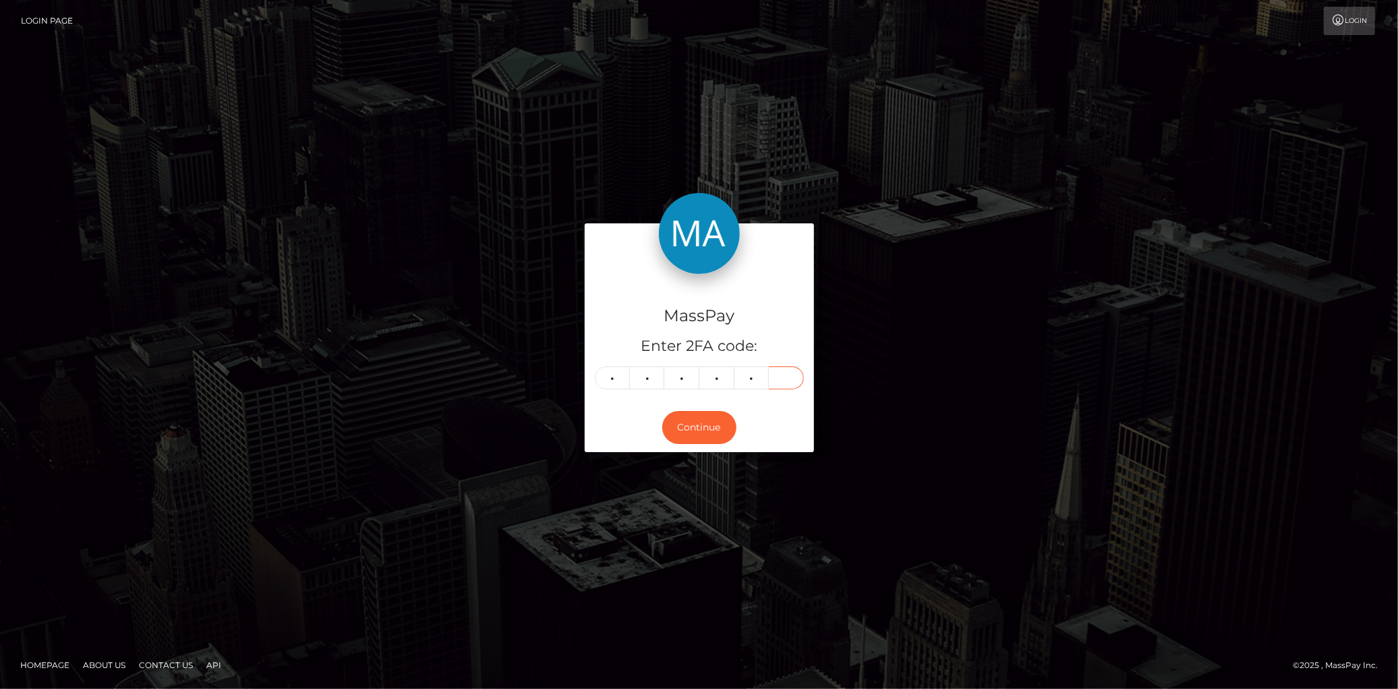
type input "8"
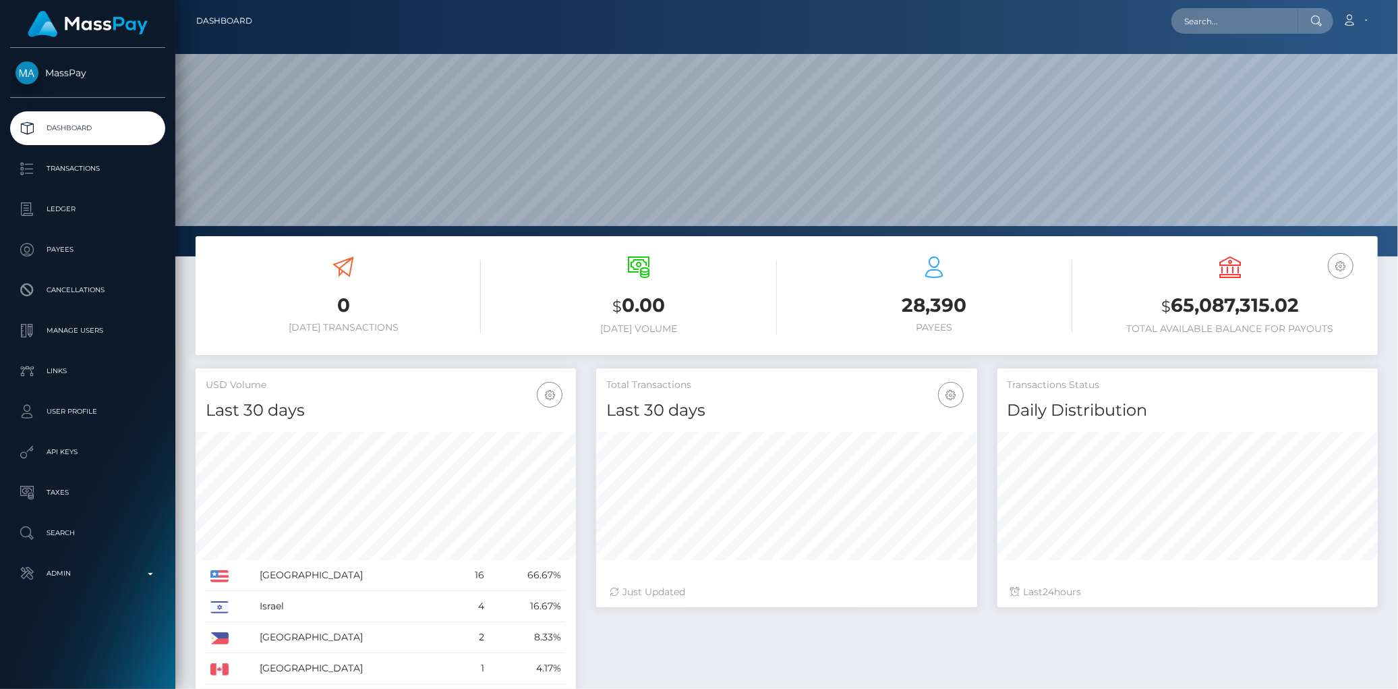
scroll to position [239, 380]
click at [1253, 10] on input "text" at bounding box center [1234, 21] width 127 height 26
paste input "poact_bS7QfG1tjNU7"
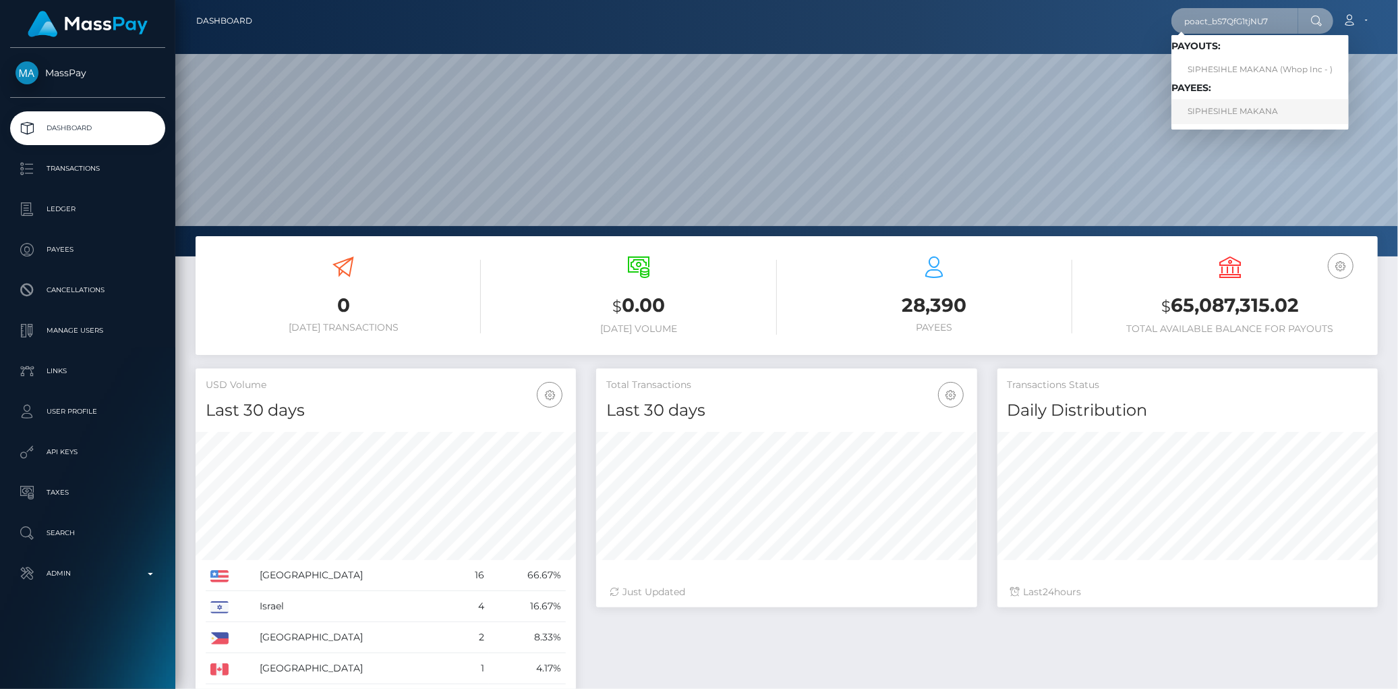
type input "poact_bS7QfG1tjNU7"
click at [1208, 107] on link "SIPHESIHLE MAKANA" at bounding box center [1259, 111] width 177 height 25
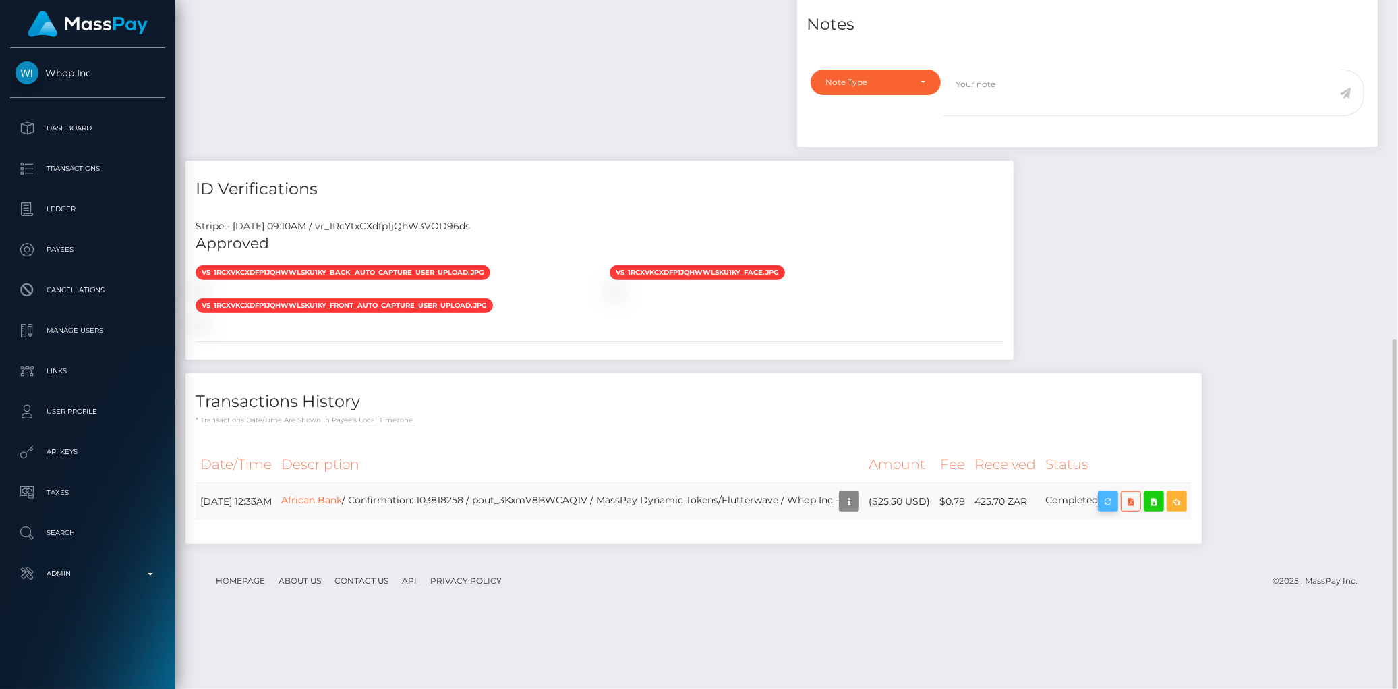
scroll to position [162, 380]
click at [1116, 510] on icon "button" at bounding box center [1108, 501] width 16 height 17
click at [488, 520] on td "African Bank / Confirmation: 103818258 / pout_3KxmV8BWCAQ1V / MassPay Dynamic T…" at bounding box center [569, 501] width 587 height 37
copy td "103818258"
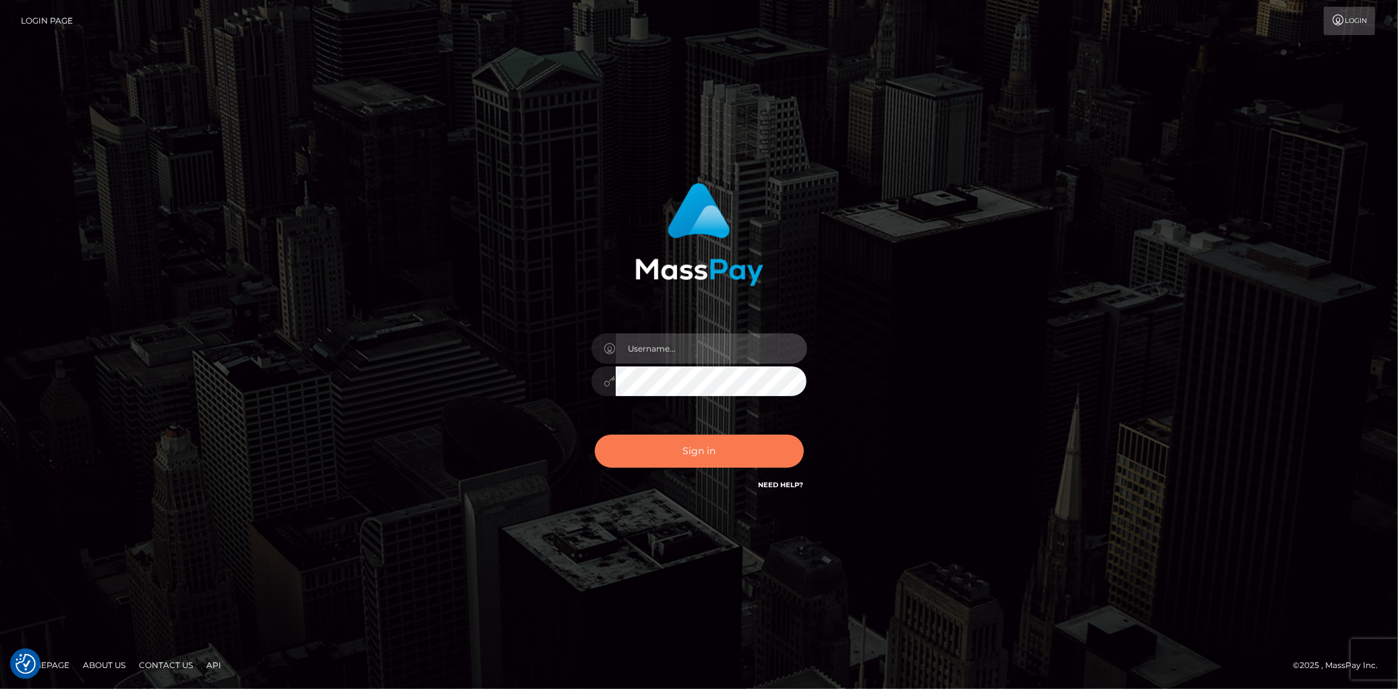
type input "[PERSON_NAME]"
click at [691, 465] on button "Sign in" at bounding box center [699, 450] width 209 height 33
type input "Eduard Gavrilescu"
click at [689, 446] on button "Sign in" at bounding box center [699, 450] width 209 height 33
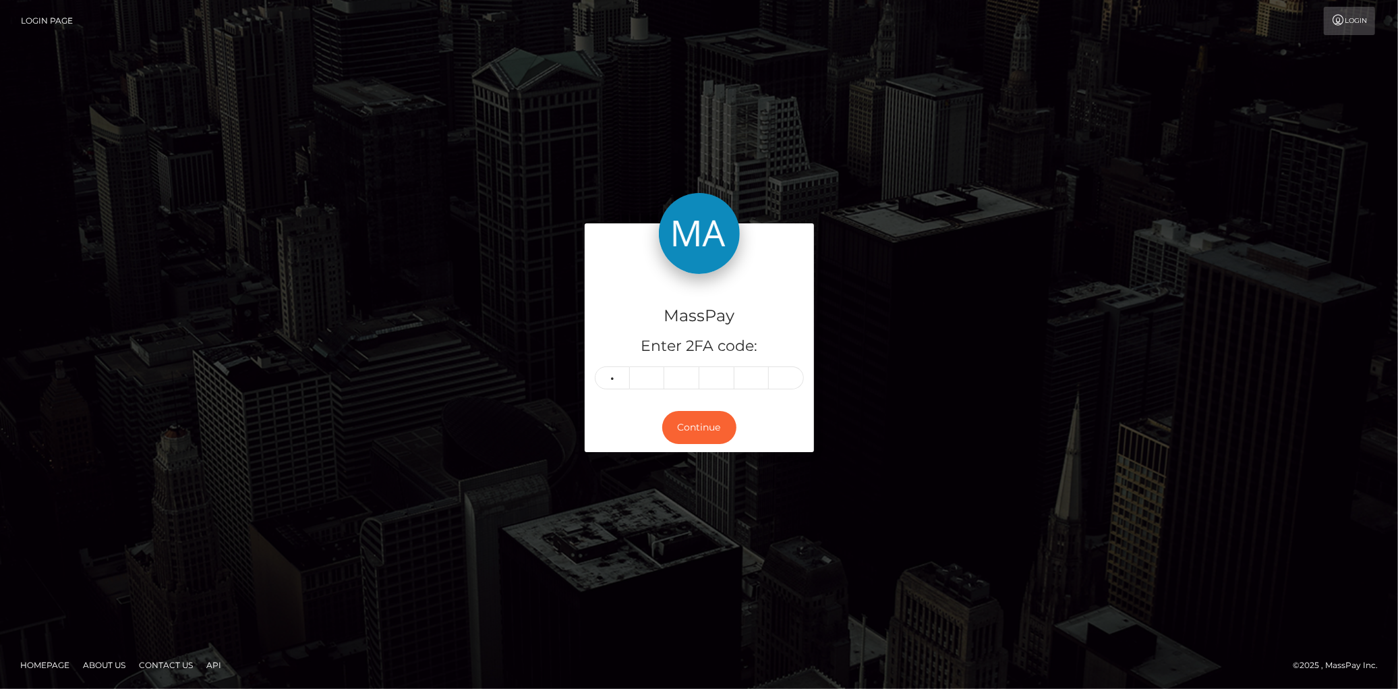
type input "6"
type input "8"
type input "4"
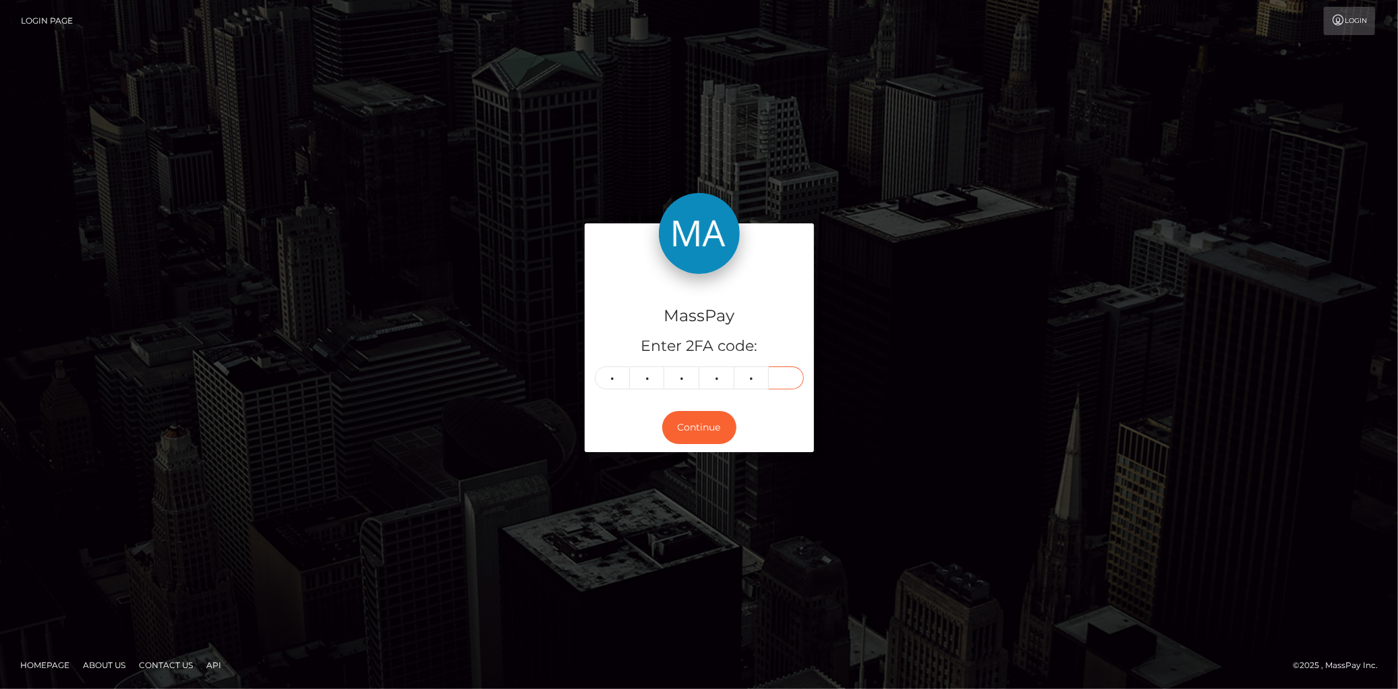
type input "4"
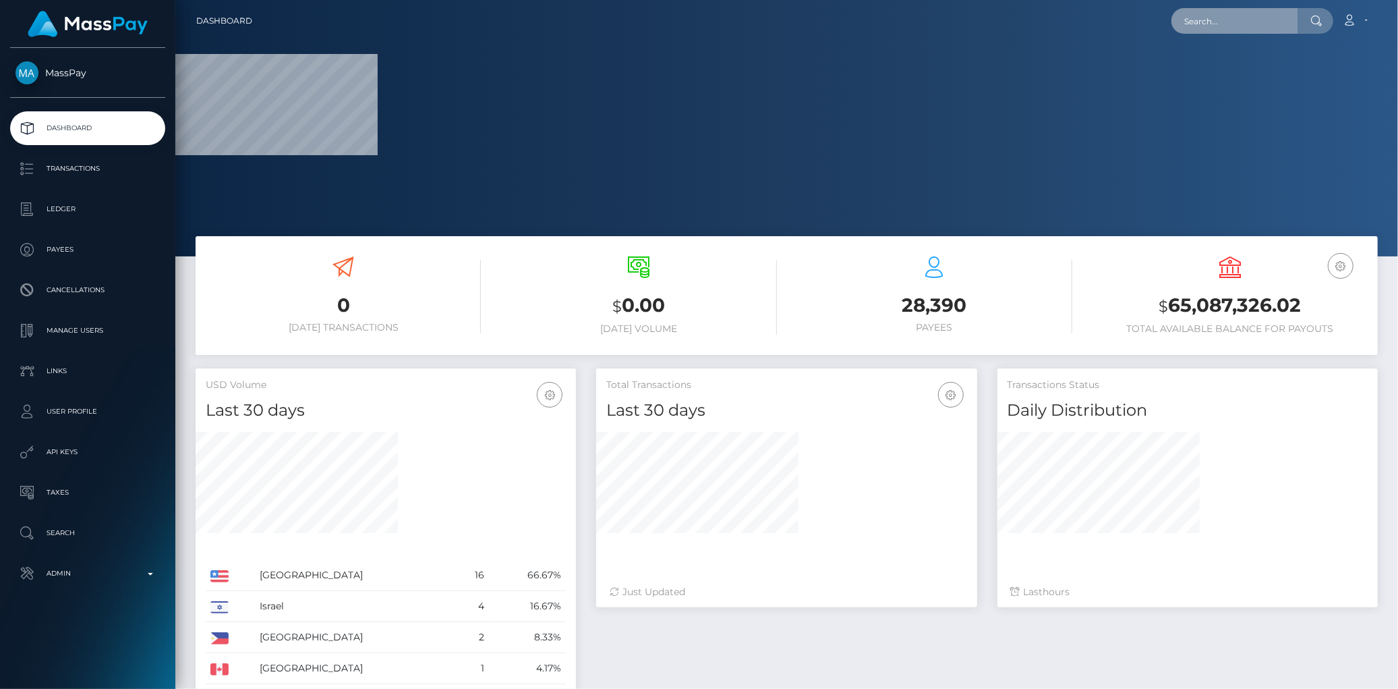
click at [1235, 24] on input "text" at bounding box center [1234, 21] width 127 height 26
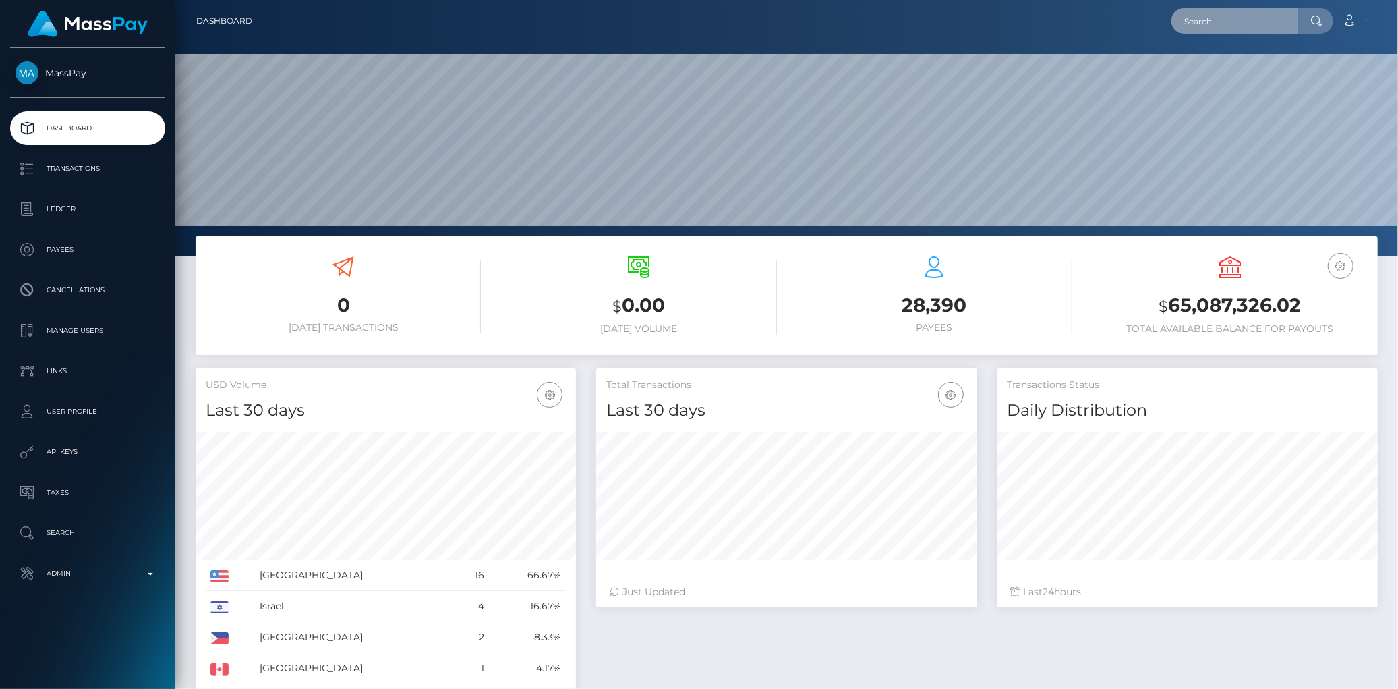
scroll to position [239, 380]
paste input "poact_0o2NNZWme2ZR"
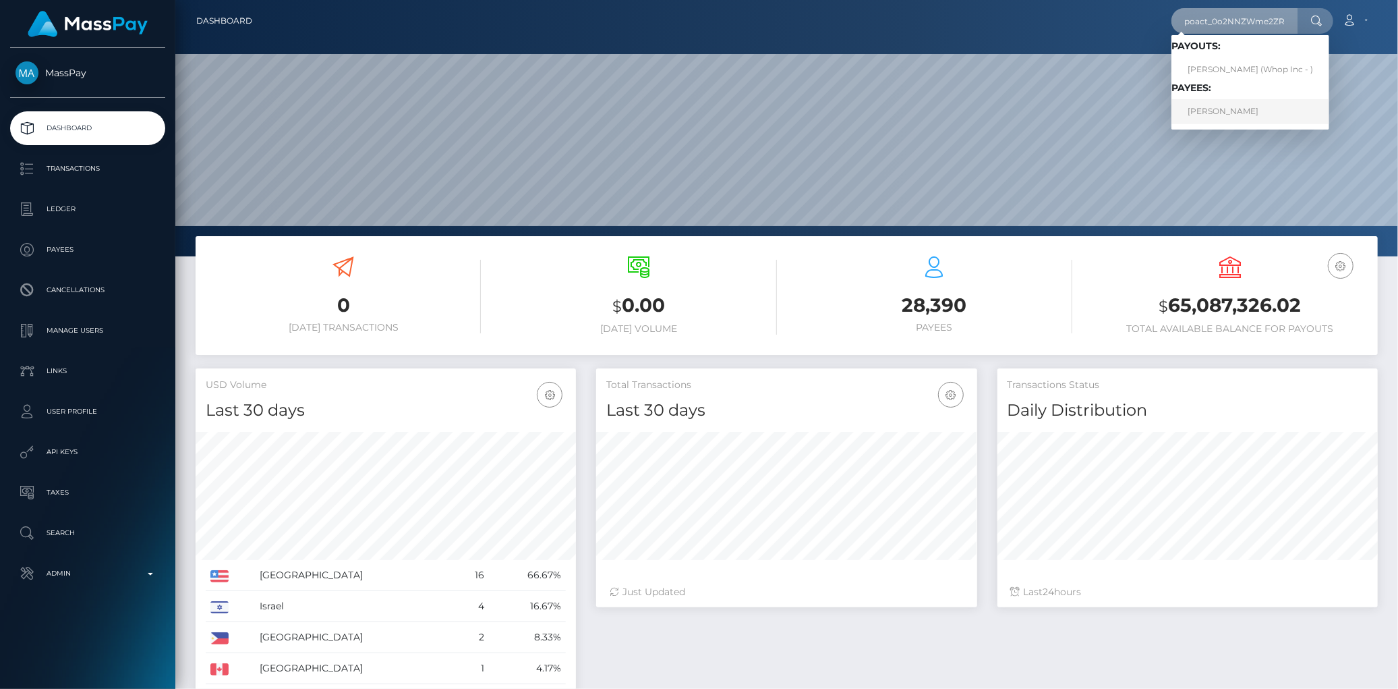
type input "poact_0o2NNZWme2ZR"
click at [1203, 113] on link "Anas Anas" at bounding box center [1250, 111] width 158 height 25
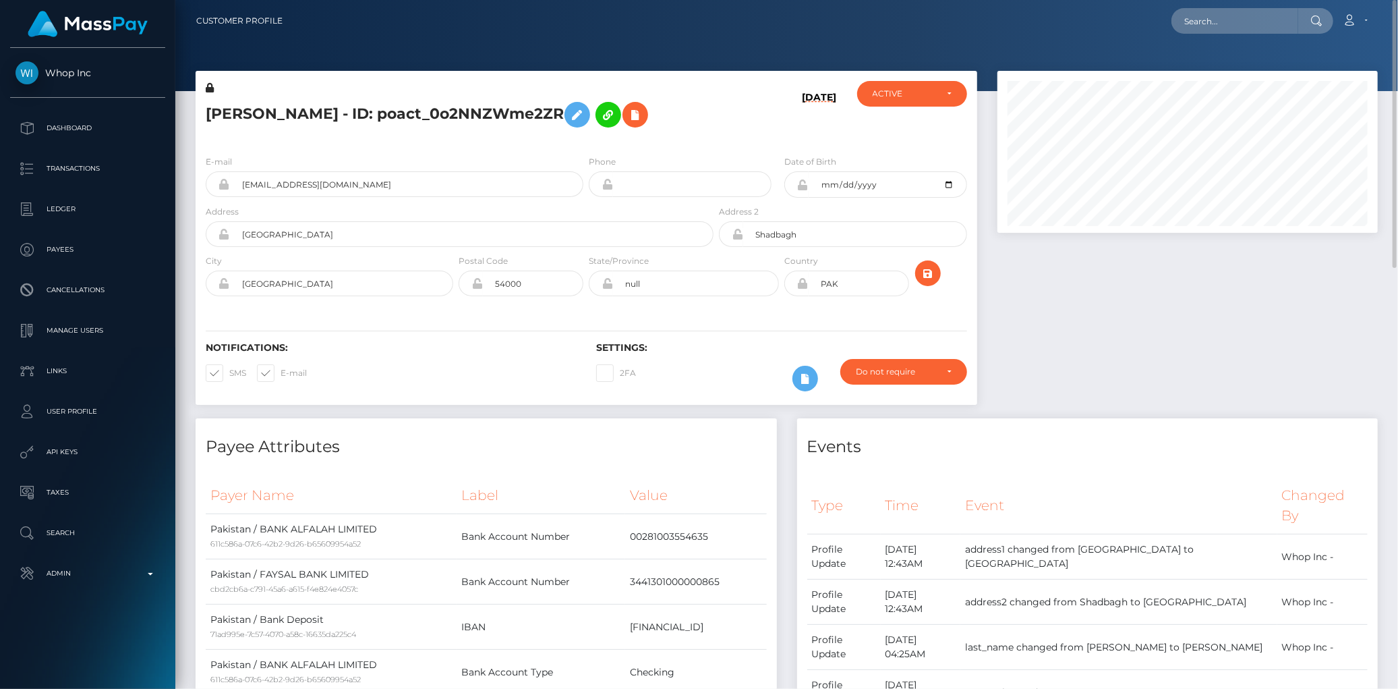
click at [466, 115] on h5 "Anas Anas - ID: poact_0o2NNZWme2ZR" at bounding box center [456, 114] width 500 height 39
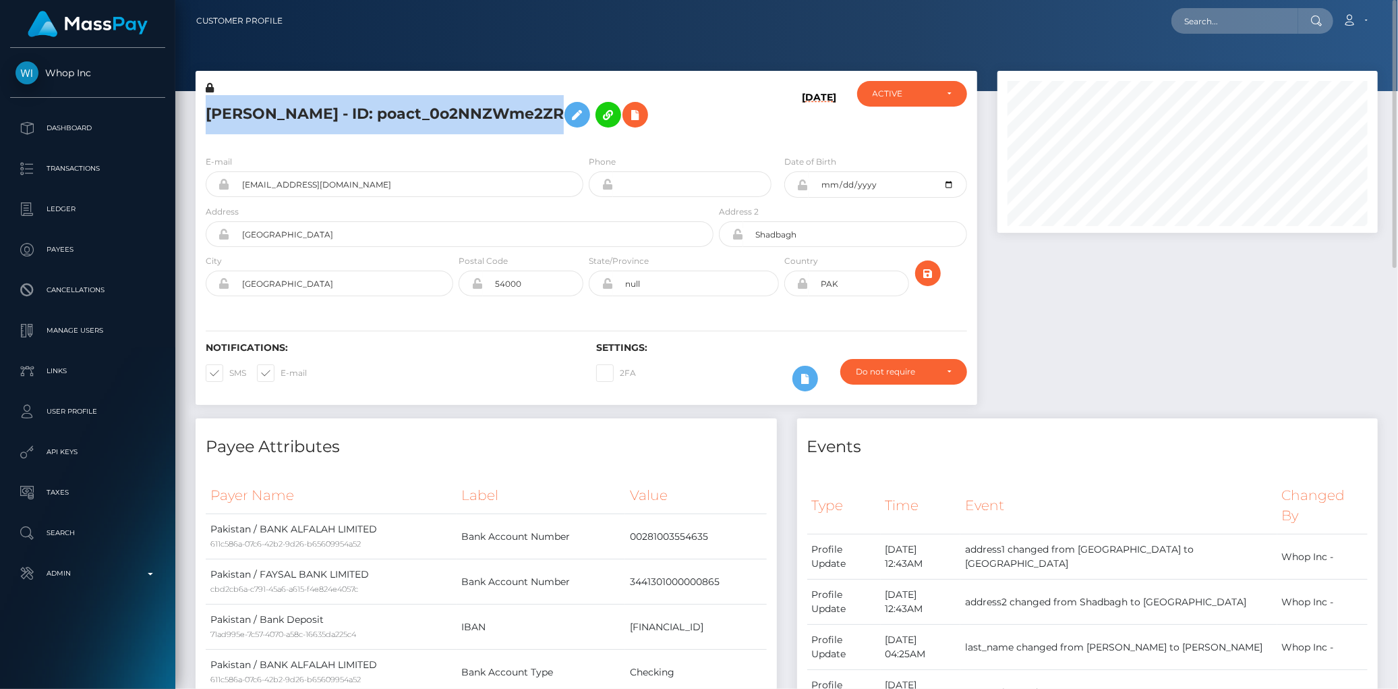
click at [466, 115] on h5 "Anas Anas - ID: poact_0o2NNZWme2ZR" at bounding box center [456, 114] width 500 height 39
copy h5 "Anas Anas - ID: poact_0o2NNZWme2ZR"
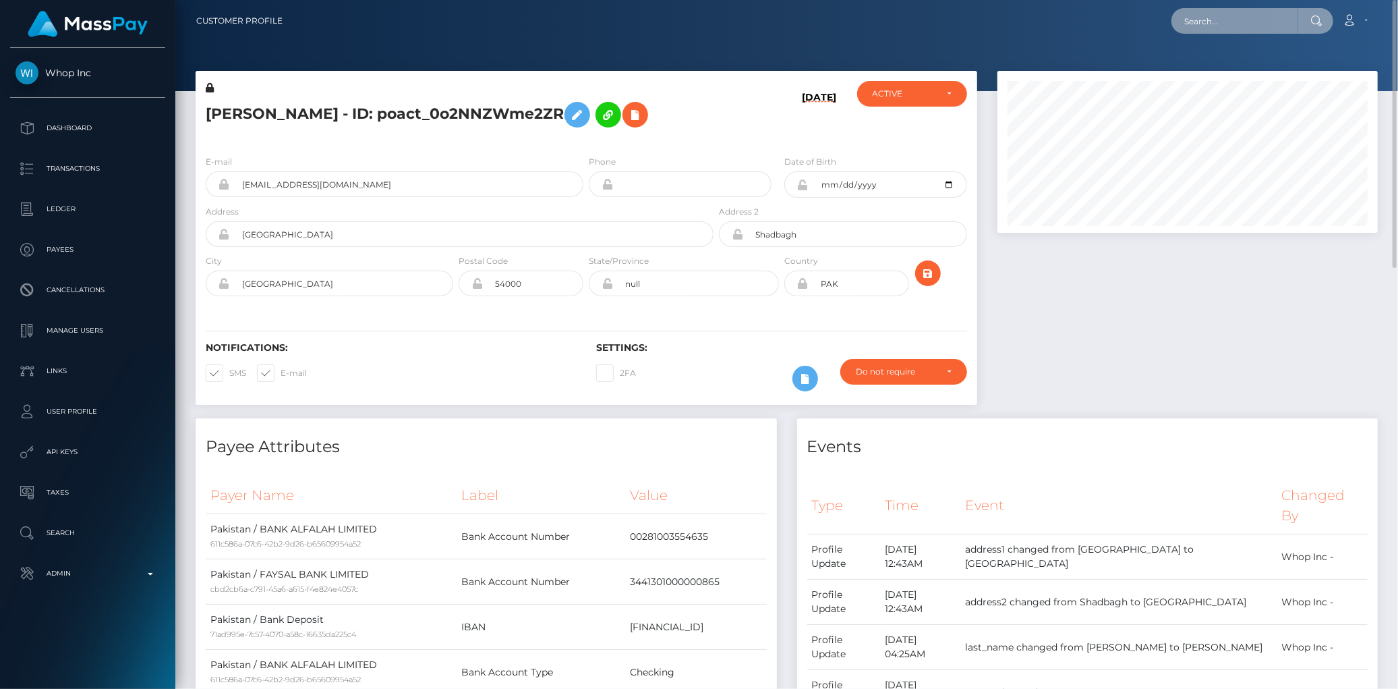
click at [1253, 15] on input "text" at bounding box center [1234, 21] width 127 height 26
paste input "poact_nLa7iaGrTHHp"
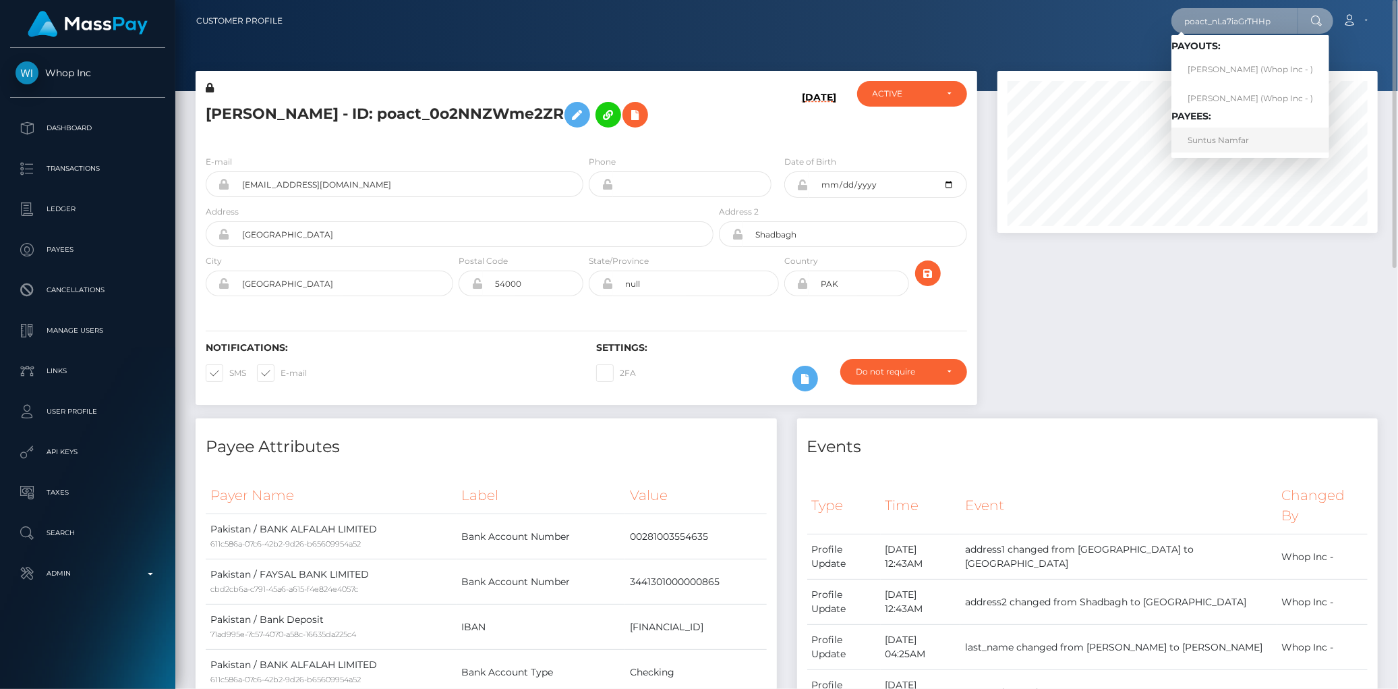
type input "poact_nLa7iaGrTHHp"
click at [1203, 138] on link "Suntus Namfar" at bounding box center [1250, 139] width 158 height 25
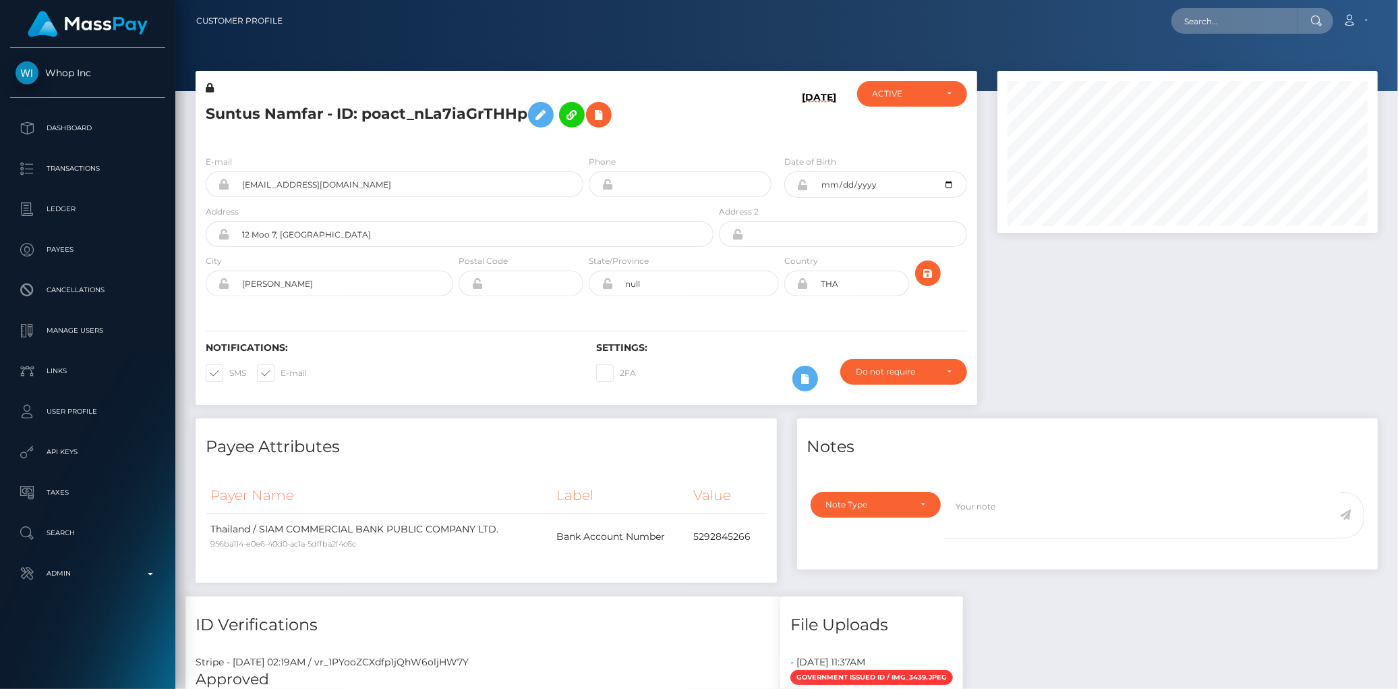
scroll to position [162, 380]
